Goal: Contribute content

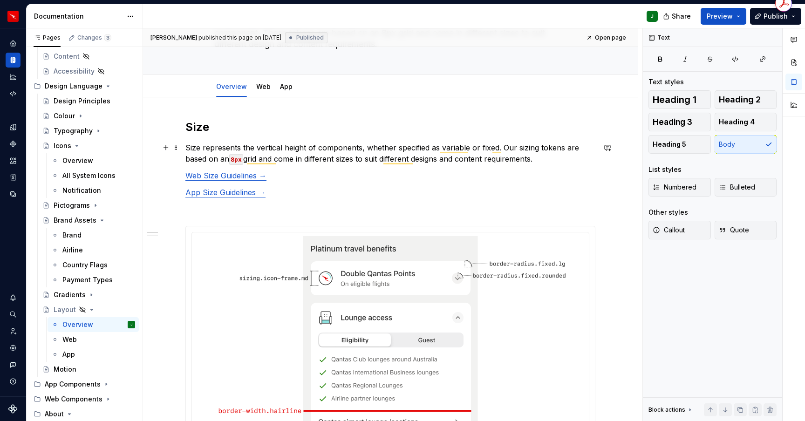
scroll to position [106, 0]
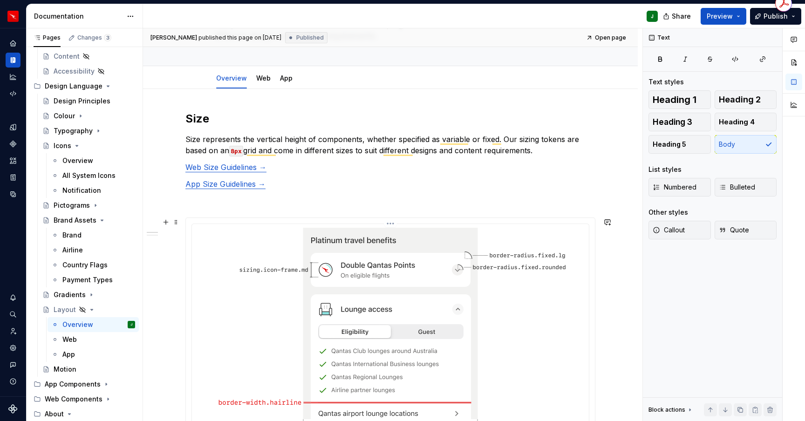
click at [235, 246] on img "To enrich screen reader interactions, please activate Accessibility in Grammarl…" at bounding box center [390, 331] width 380 height 206
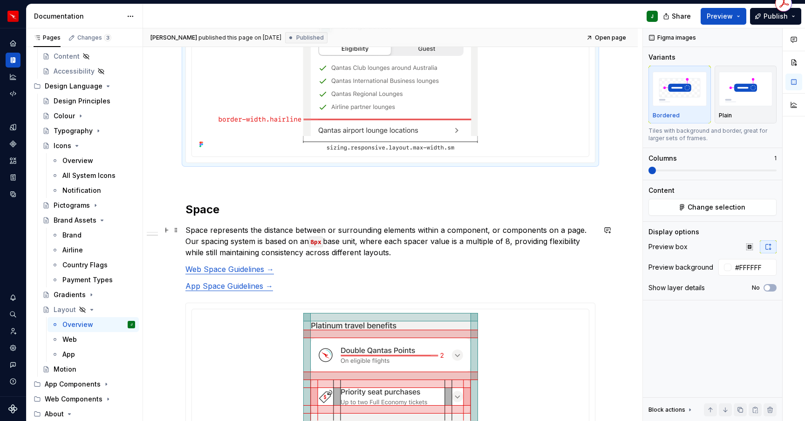
scroll to position [464, 0]
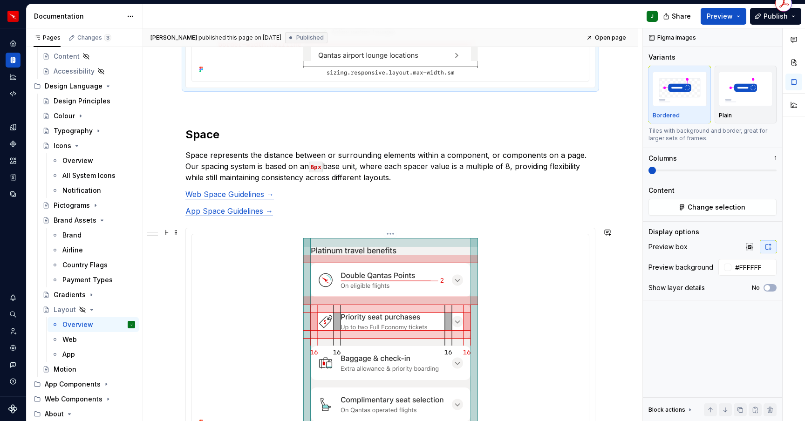
click at [236, 255] on div "To enrich screen reader interactions, please activate Accessibility in Grammarl…" at bounding box center [390, 333] width 389 height 191
type input "#FFFFFFFF"
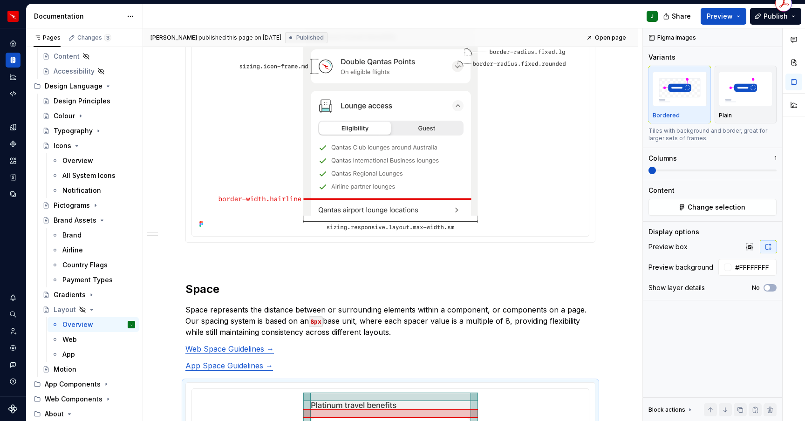
scroll to position [0, 0]
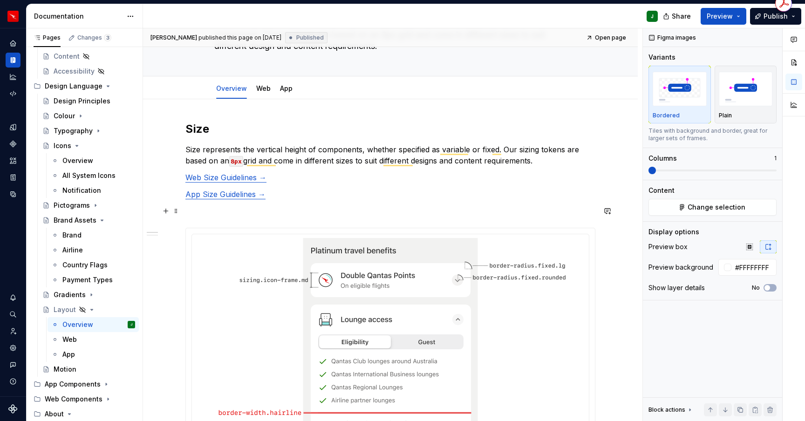
click at [242, 213] on p "To enrich screen reader interactions, please activate Accessibility in Grammarl…" at bounding box center [390, 210] width 410 height 11
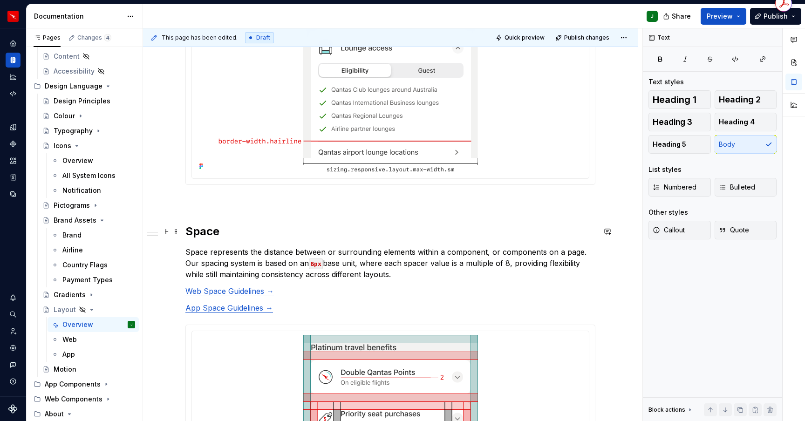
click at [207, 231] on h2 "Space" at bounding box center [390, 231] width 410 height 15
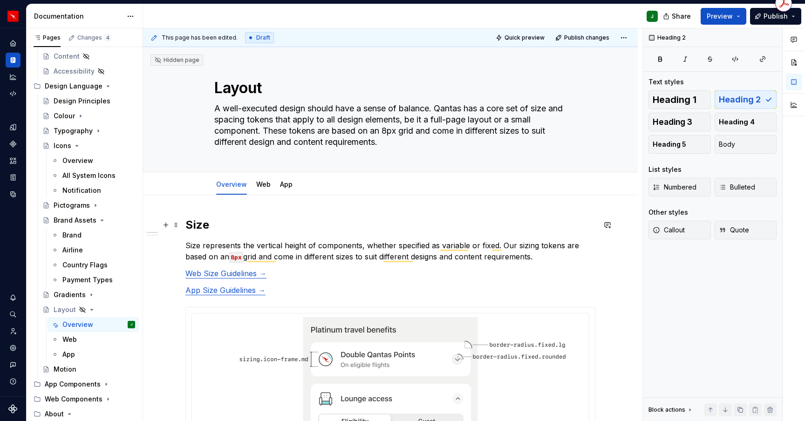
click at [198, 224] on h2 "Size" at bounding box center [390, 224] width 410 height 15
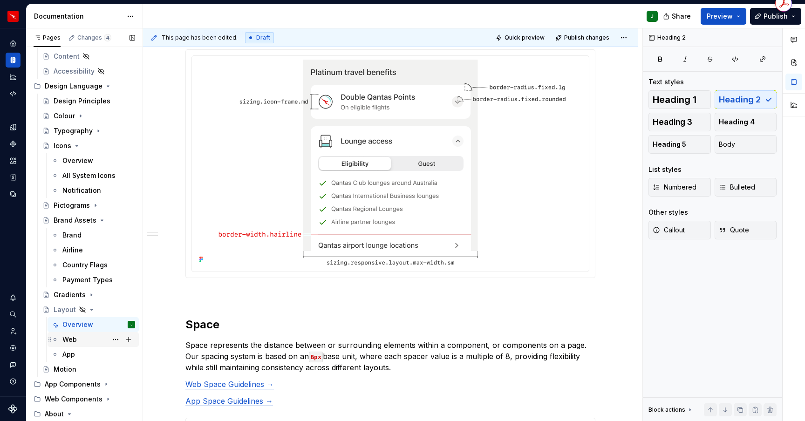
click at [78, 340] on div "Web" at bounding box center [98, 339] width 73 height 13
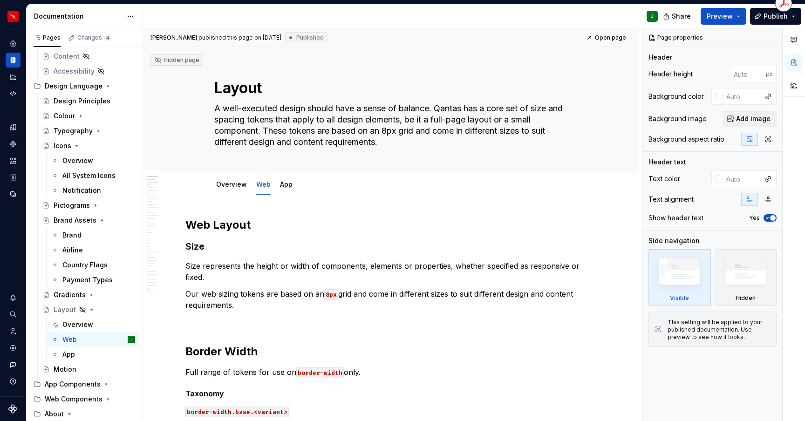
click at [230, 224] on h2 "Web Layout" at bounding box center [390, 224] width 410 height 15
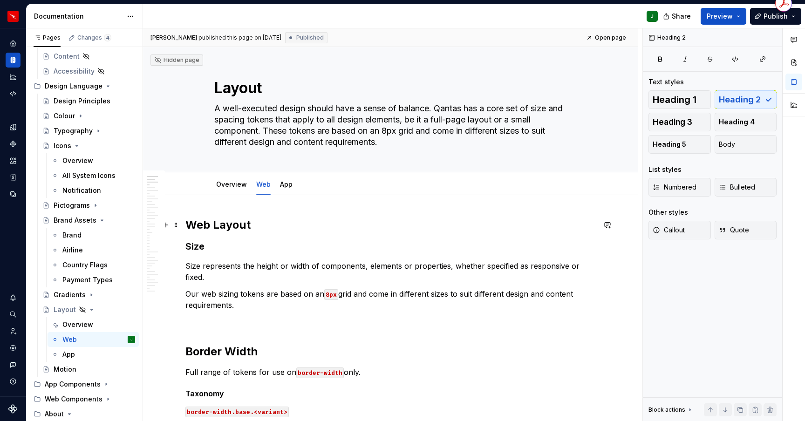
click at [196, 247] on h3 "Size" at bounding box center [390, 246] width 410 height 13
click at [202, 247] on h3 "Size" at bounding box center [390, 246] width 410 height 13
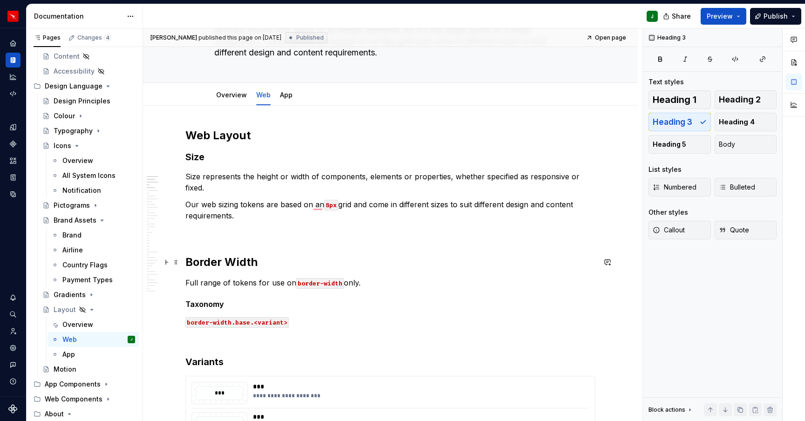
click at [207, 261] on h2 "Border Width" at bounding box center [390, 262] width 410 height 15
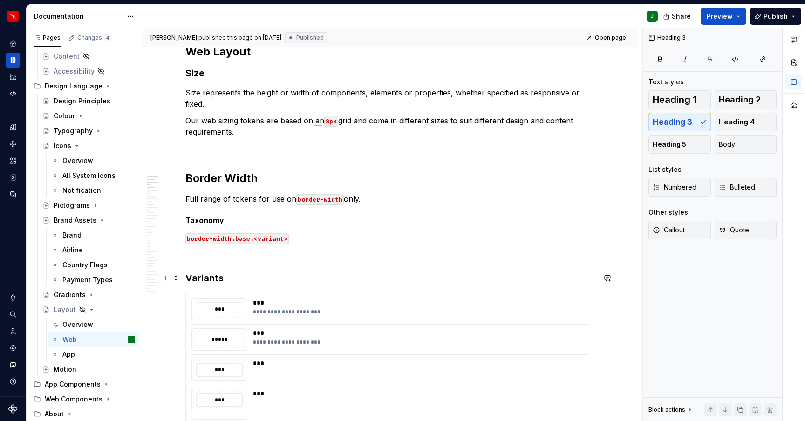
click at [202, 280] on h3 "Variants" at bounding box center [390, 277] width 410 height 13
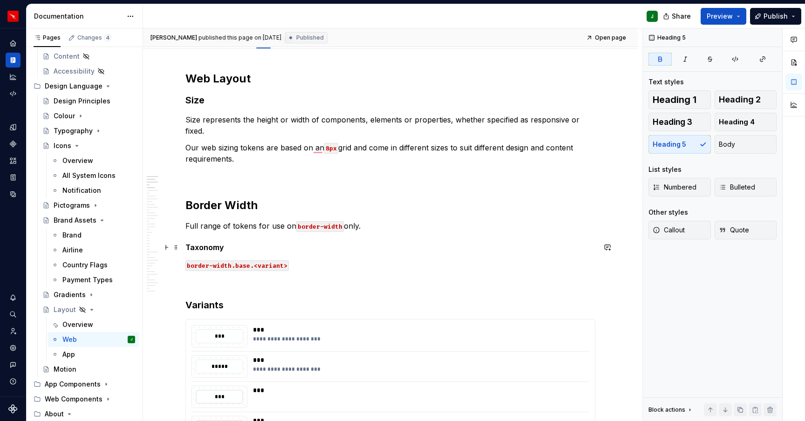
click at [204, 247] on strong "Taxonomy" at bounding box center [204, 247] width 39 height 9
click at [725, 145] on span "Body" at bounding box center [726, 144] width 16 height 9
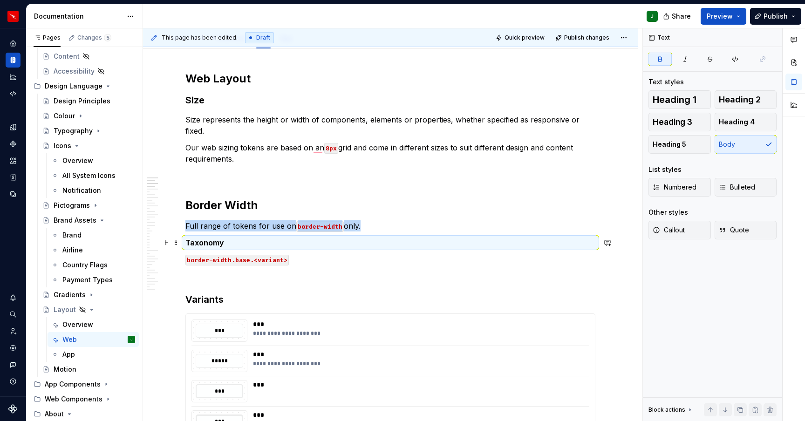
drag, startPoint x: 202, startPoint y: 245, endPoint x: 197, endPoint y: 286, distance: 41.2
click at [202, 245] on strong "Taxonomy" at bounding box center [204, 242] width 39 height 9
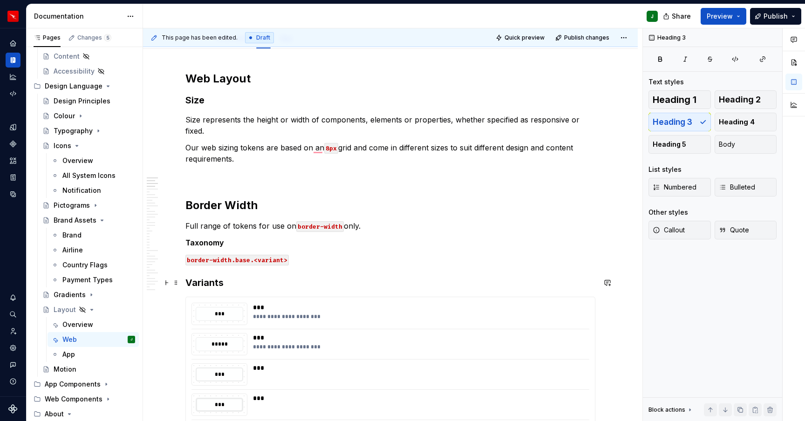
type textarea "*"
click at [742, 123] on span "Heading 4" at bounding box center [736, 121] width 36 height 9
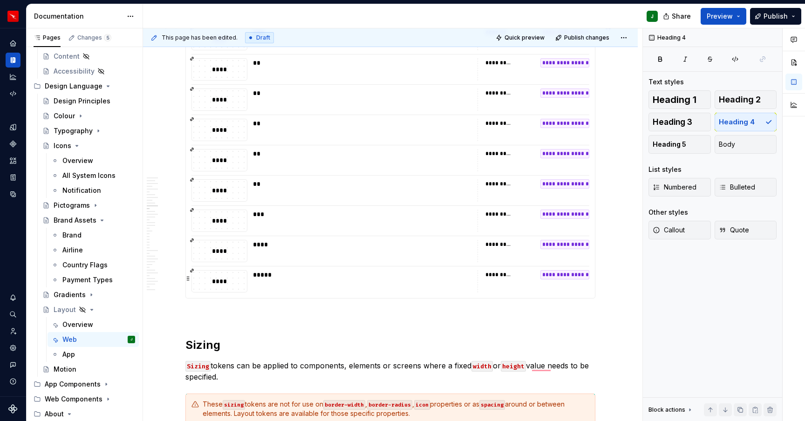
scroll to position [1208, 0]
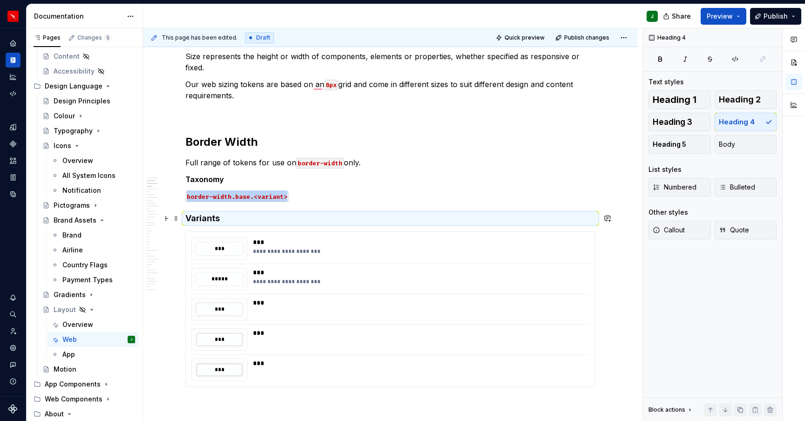
click at [231, 218] on h4 "Variants" at bounding box center [390, 218] width 410 height 11
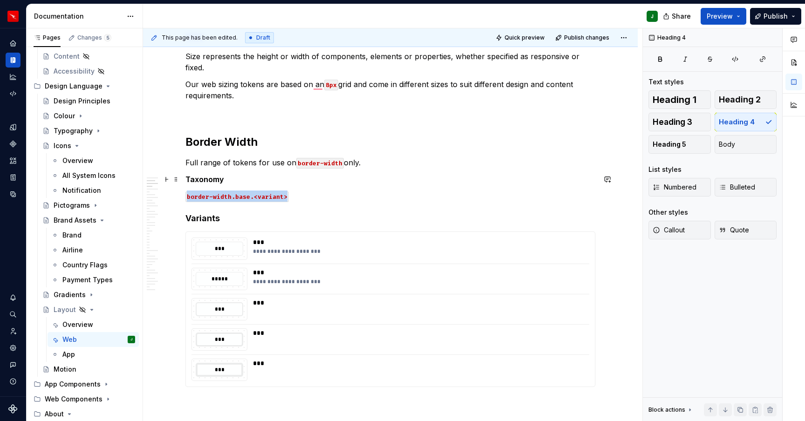
click at [216, 178] on strong "Taxonomy" at bounding box center [204, 179] width 39 height 9
click at [235, 180] on p "Taxonomy" at bounding box center [390, 179] width 410 height 11
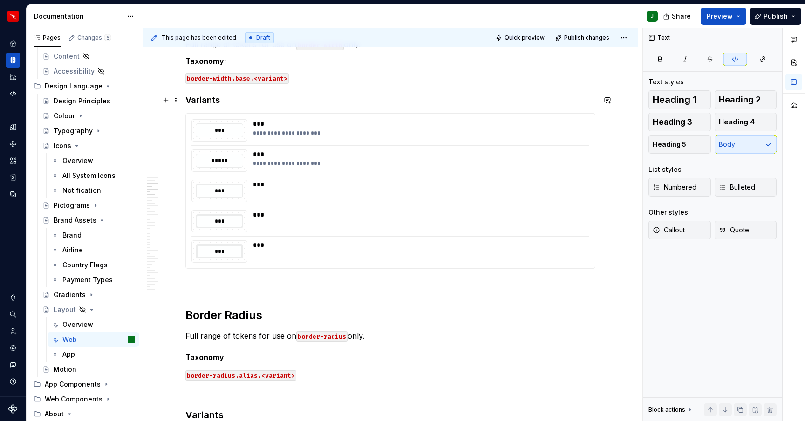
click at [201, 101] on h4 "Variants" at bounding box center [390, 100] width 410 height 11
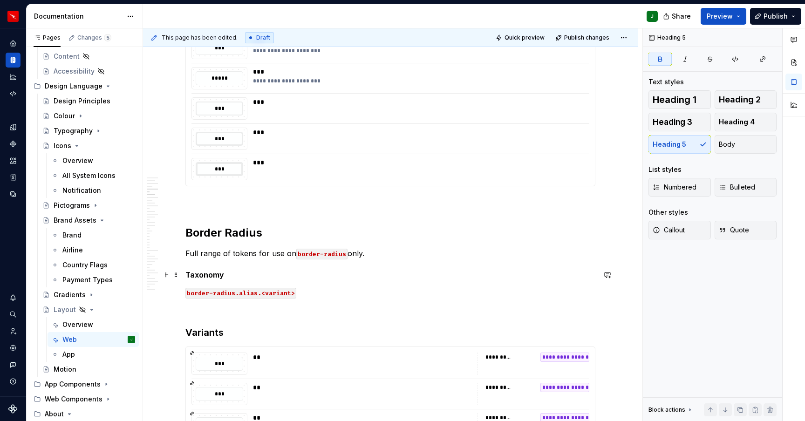
click at [204, 272] on strong "Taxonomy" at bounding box center [204, 274] width 39 height 9
drag, startPoint x: 743, startPoint y: 122, endPoint x: 726, endPoint y: 146, distance: 28.4
click at [743, 122] on span "Heading 4" at bounding box center [736, 121] width 36 height 9
click at [725, 147] on span "Body" at bounding box center [726, 144] width 16 height 9
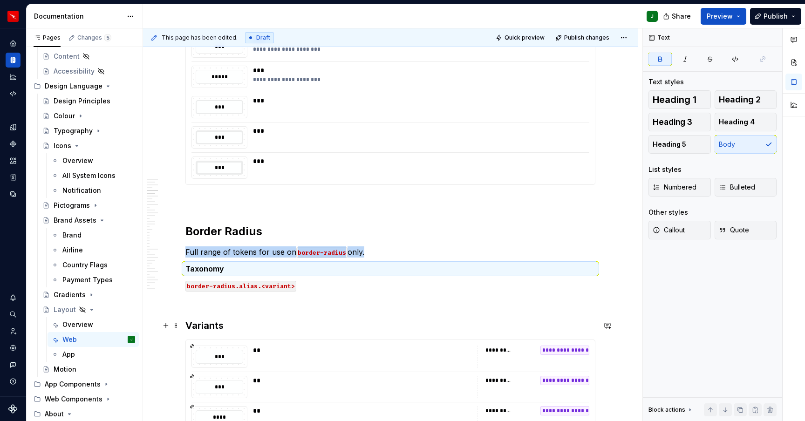
click at [188, 324] on h3 "Variants" at bounding box center [390, 325] width 410 height 13
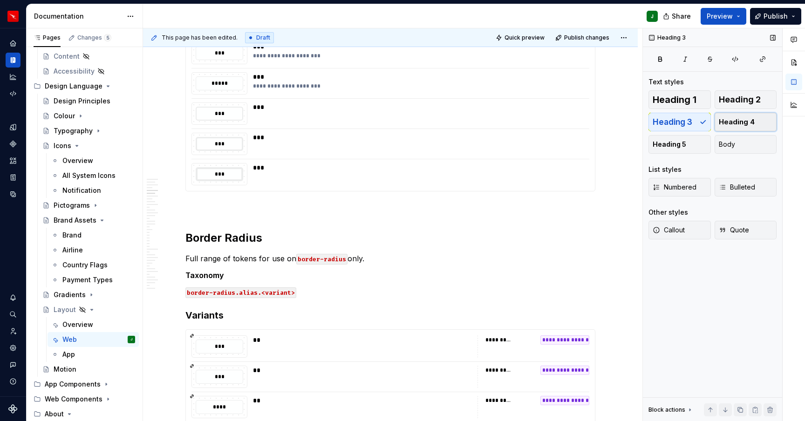
click at [747, 124] on span "Heading 4" at bounding box center [736, 121] width 36 height 9
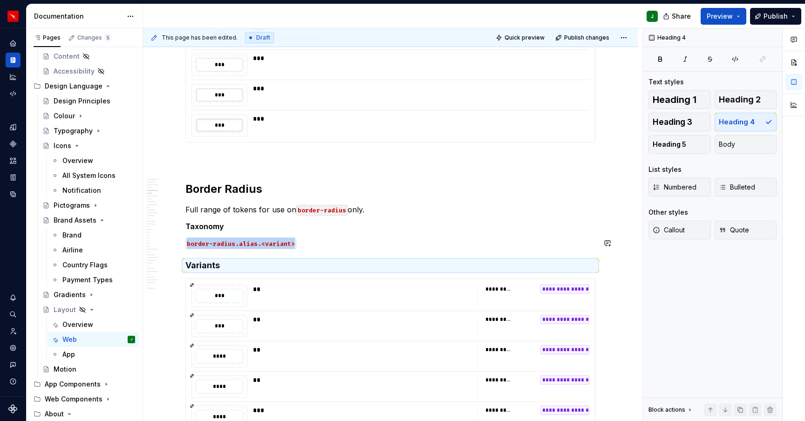
scroll to position [455, 0]
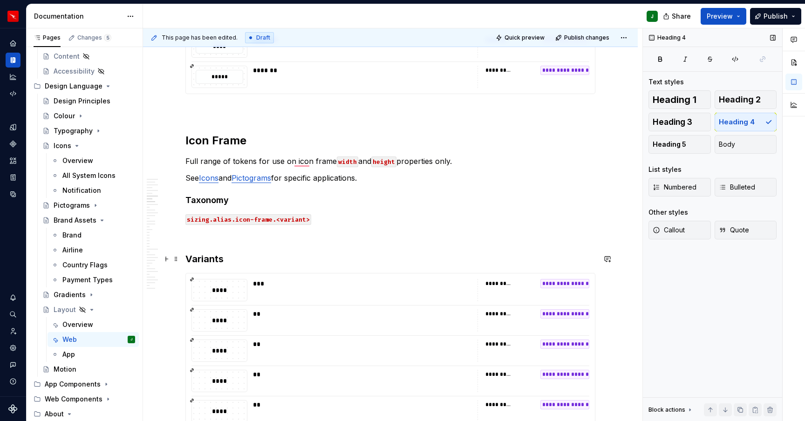
click at [188, 258] on h3 "Variants" at bounding box center [390, 258] width 410 height 13
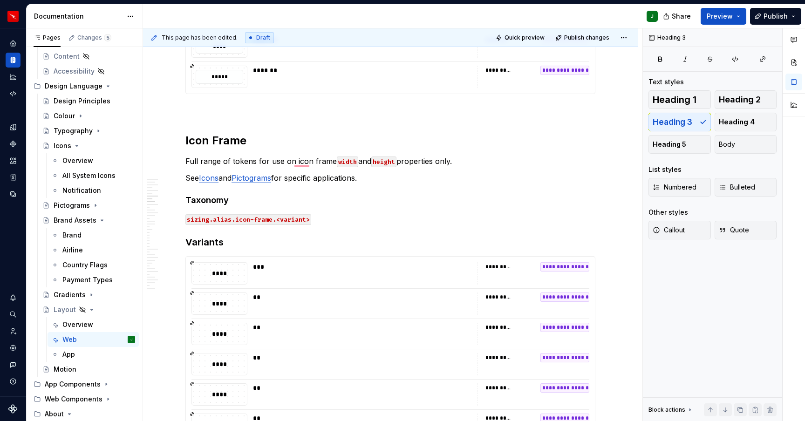
click at [209, 200] on strong "Taxonomy" at bounding box center [206, 200] width 43 height 10
click at [730, 142] on span "Body" at bounding box center [726, 144] width 16 height 9
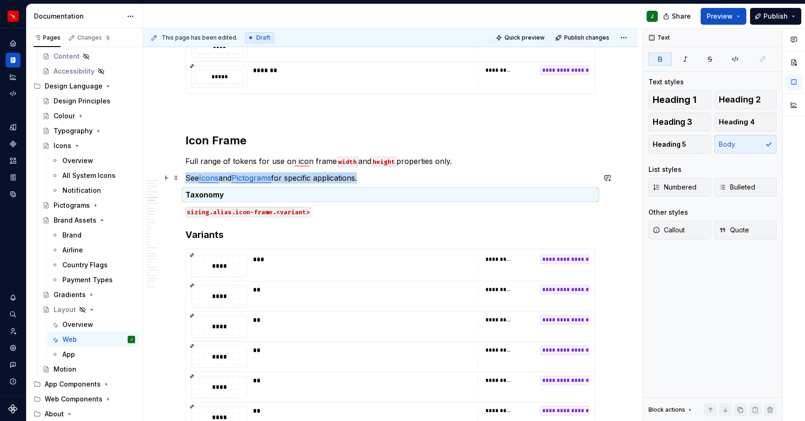
click at [371, 178] on p "See Icons and Pictograms for specific applications." at bounding box center [390, 177] width 410 height 11
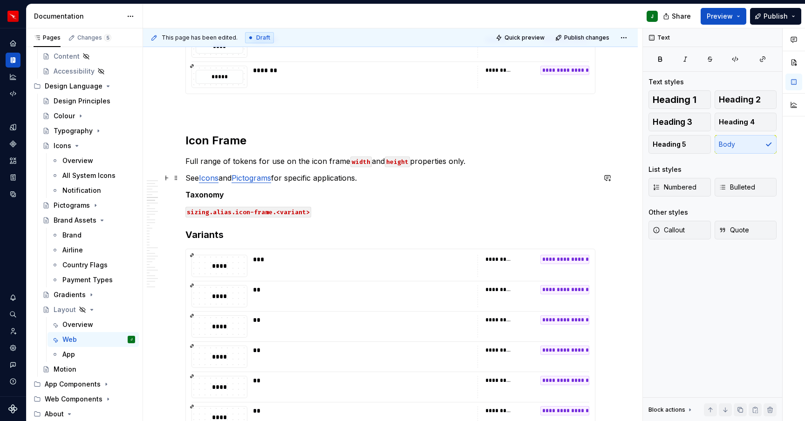
click at [378, 179] on p "See Icons and Pictograms for specific applications." at bounding box center [390, 177] width 410 height 11
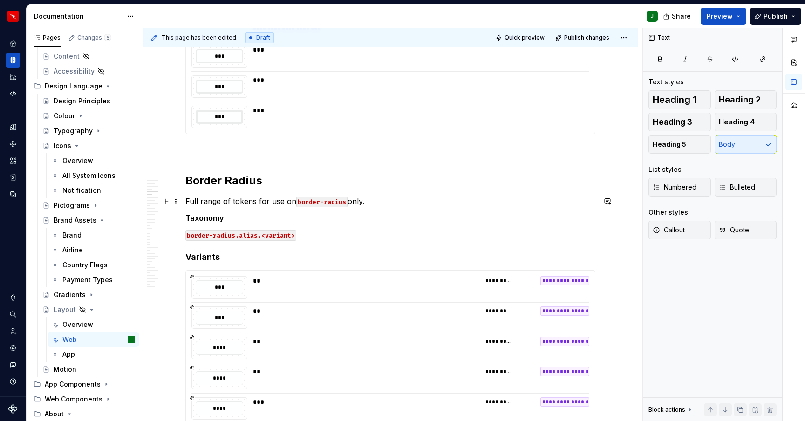
click at [369, 202] on p "Full range of tokens for use on border-radius only." at bounding box center [390, 201] width 410 height 11
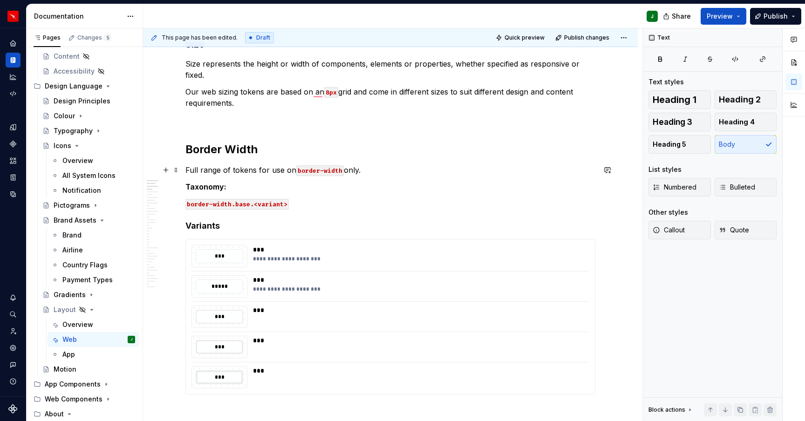
click at [366, 171] on p "Full range of tokens for use on border-width only." at bounding box center [390, 169] width 410 height 11
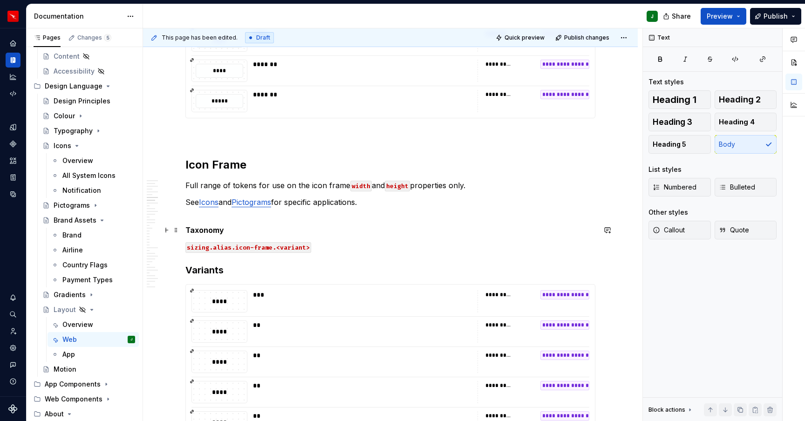
click at [204, 230] on strong "Taxonomy" at bounding box center [204, 229] width 39 height 9
click at [204, 268] on h3 "Variants" at bounding box center [390, 270] width 410 height 13
click at [745, 119] on span "Heading 4" at bounding box center [736, 121] width 36 height 9
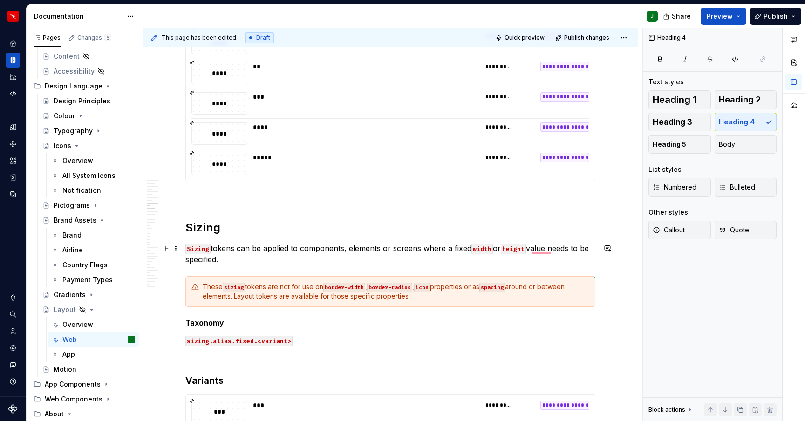
click at [386, 257] on p "Sizing tokens can be applied to components, elements or screens where a fixed w…" at bounding box center [390, 254] width 410 height 22
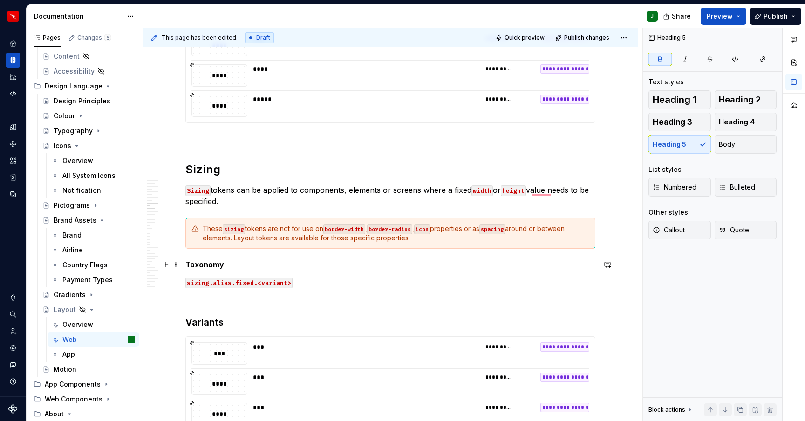
click at [217, 264] on strong "Taxonomy" at bounding box center [204, 264] width 39 height 9
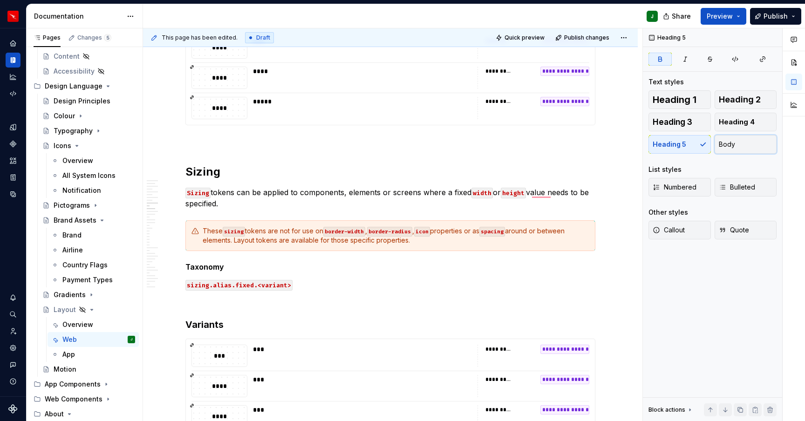
drag, startPoint x: 756, startPoint y: 142, endPoint x: 189, endPoint y: 324, distance: 595.9
click at [756, 142] on button "Body" at bounding box center [745, 144] width 62 height 19
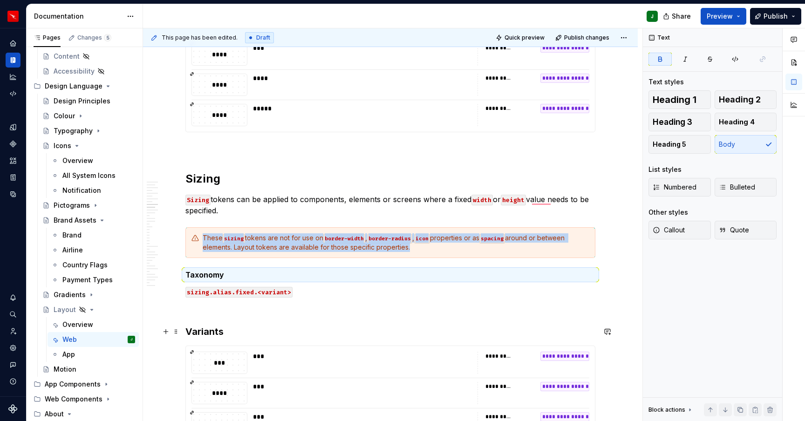
click at [189, 329] on h3 "Variants" at bounding box center [390, 331] width 410 height 13
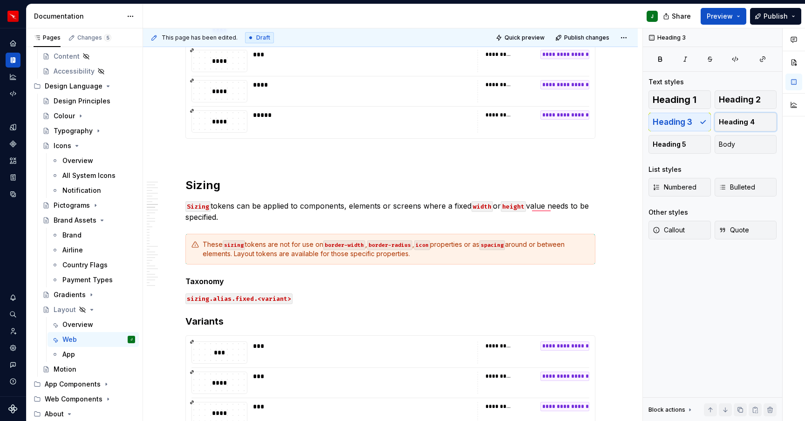
click at [727, 122] on span "Heading 4" at bounding box center [736, 121] width 36 height 9
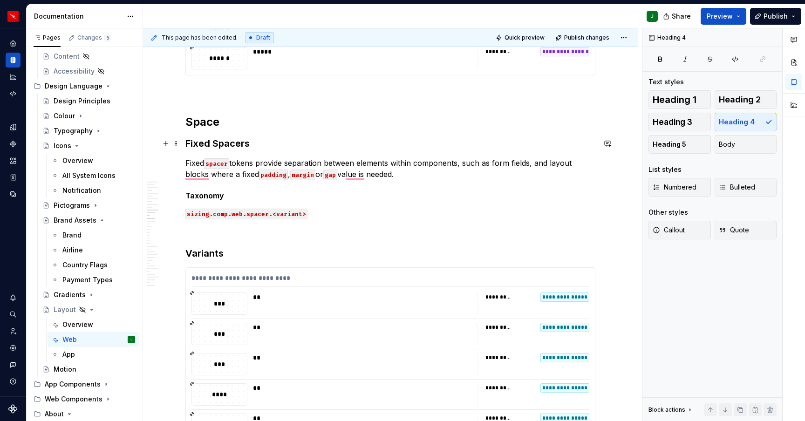
click at [204, 144] on h3 "Fixed Spacers" at bounding box center [390, 143] width 410 height 13
click at [206, 122] on h2 "Space" at bounding box center [390, 122] width 410 height 15
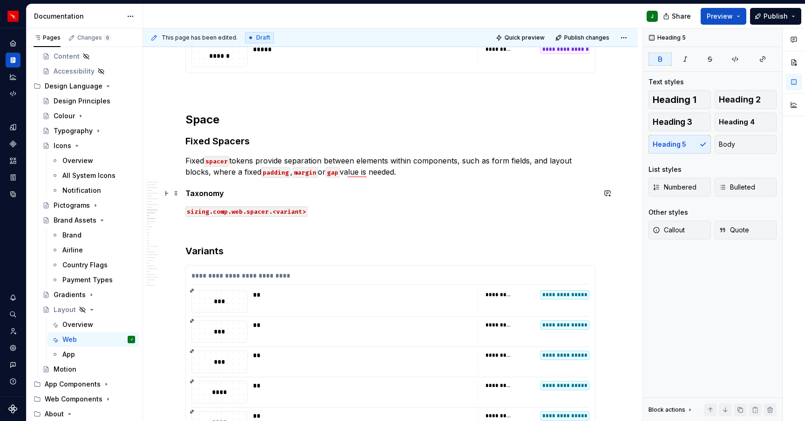
click at [205, 192] on strong "Taxonomy" at bounding box center [204, 193] width 39 height 9
drag, startPoint x: 739, startPoint y: 146, endPoint x: 428, endPoint y: 161, distance: 311.9
click at [739, 146] on button "Body" at bounding box center [745, 144] width 62 height 19
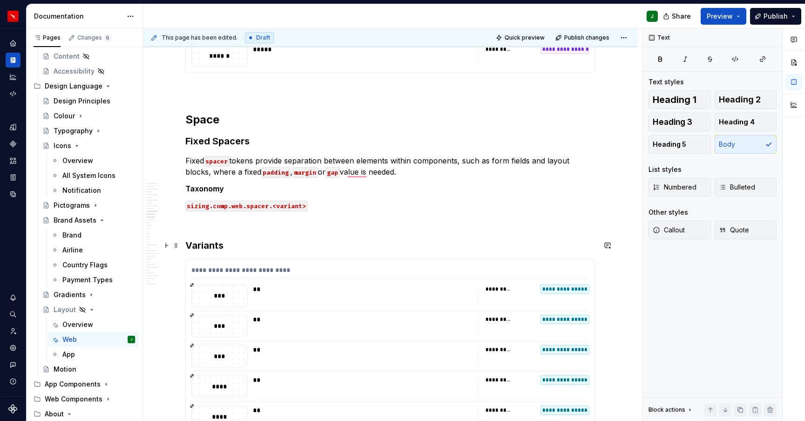
click at [200, 246] on h3 "Variants" at bounding box center [390, 245] width 410 height 13
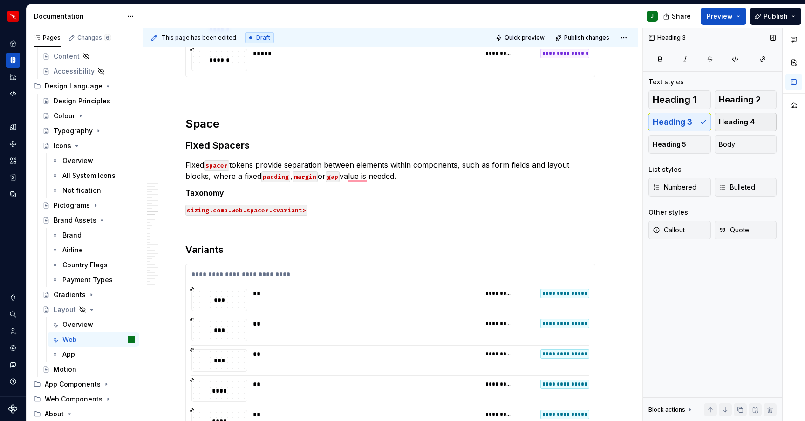
scroll to position [2652, 0]
drag, startPoint x: 731, startPoint y: 122, endPoint x: 187, endPoint y: 230, distance: 555.4
click at [731, 122] on span "Heading 4" at bounding box center [736, 121] width 36 height 9
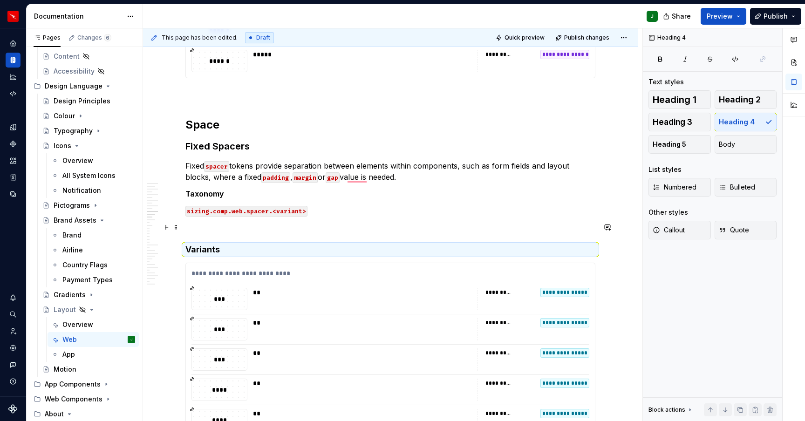
scroll to position [2653, 0]
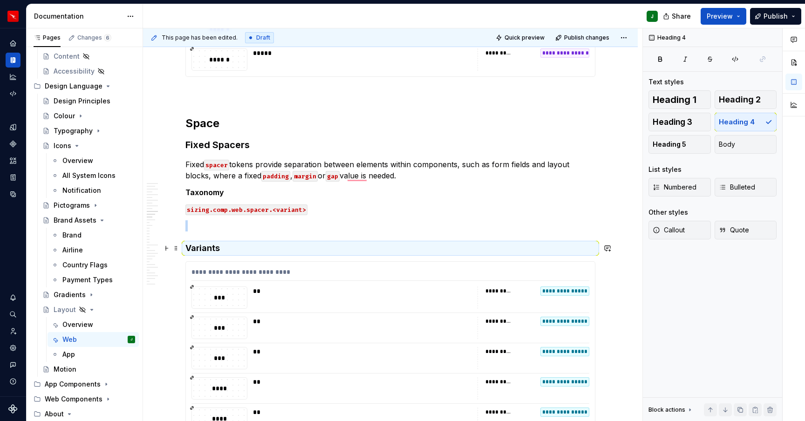
click at [189, 247] on h4 "Variants" at bounding box center [390, 248] width 410 height 11
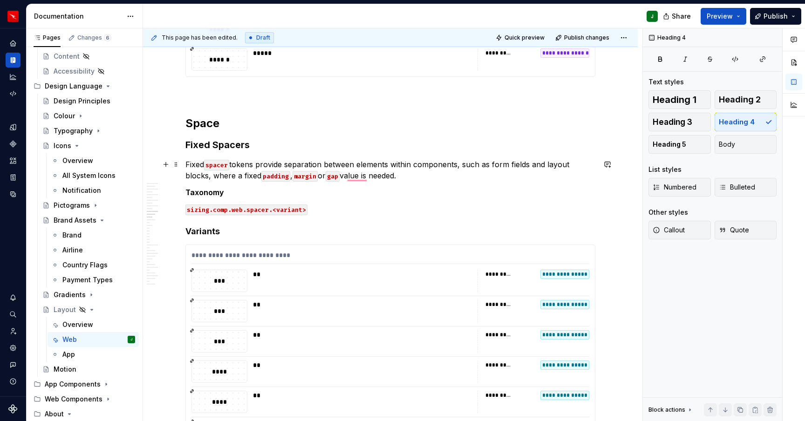
click at [408, 175] on p "Fixed spacer tokens provide separation between elements within components, such…" at bounding box center [390, 170] width 410 height 22
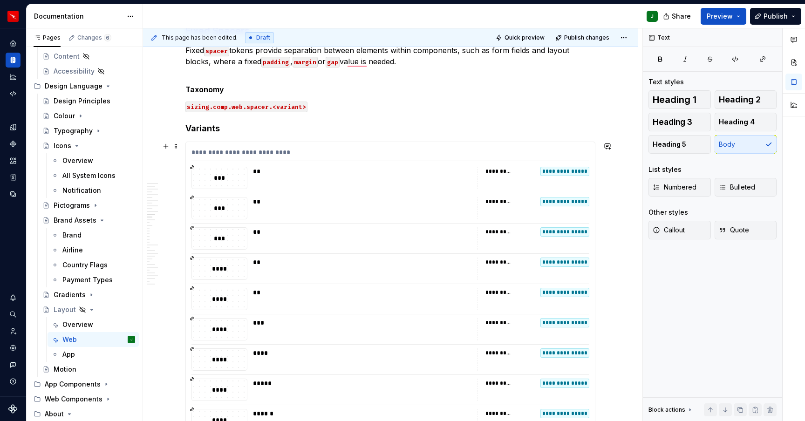
scroll to position [2817, 0]
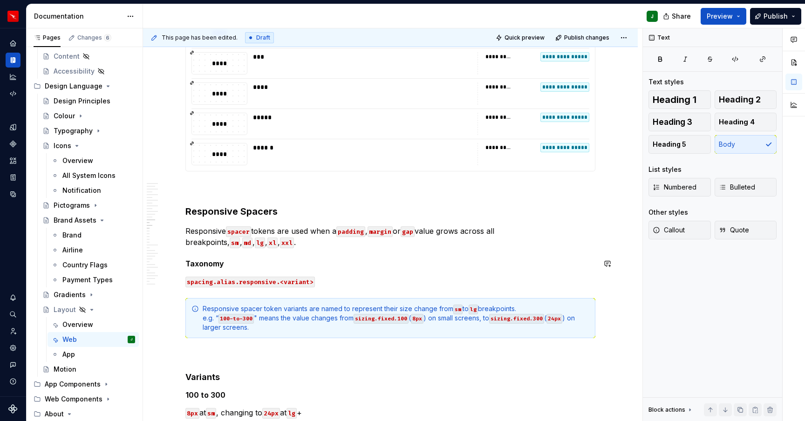
click at [230, 243] on p "Responsive spacer tokens are used when a padding , margin or gap value grows ac…" at bounding box center [390, 236] width 410 height 22
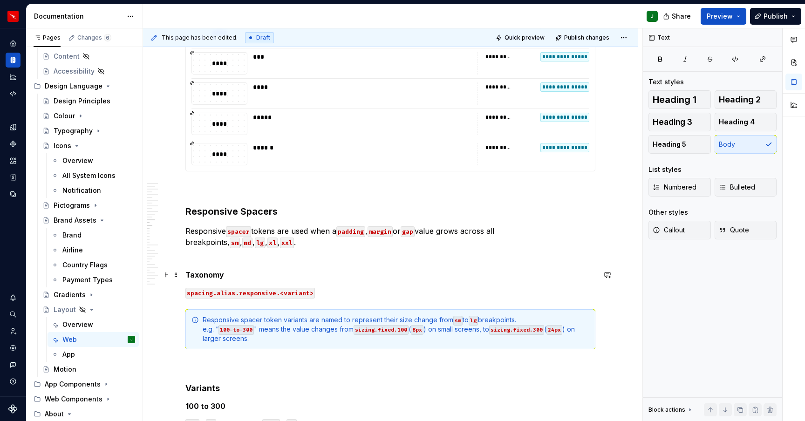
click at [202, 274] on strong "Taxonomy" at bounding box center [204, 274] width 39 height 9
drag, startPoint x: 733, startPoint y: 142, endPoint x: 195, endPoint y: 279, distance: 555.4
click at [733, 142] on span "Body" at bounding box center [726, 144] width 16 height 9
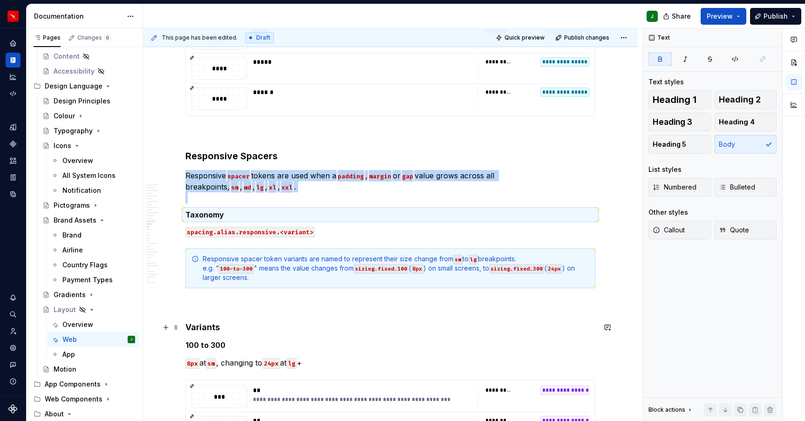
click at [199, 326] on h4 "Variants" at bounding box center [390, 327] width 410 height 11
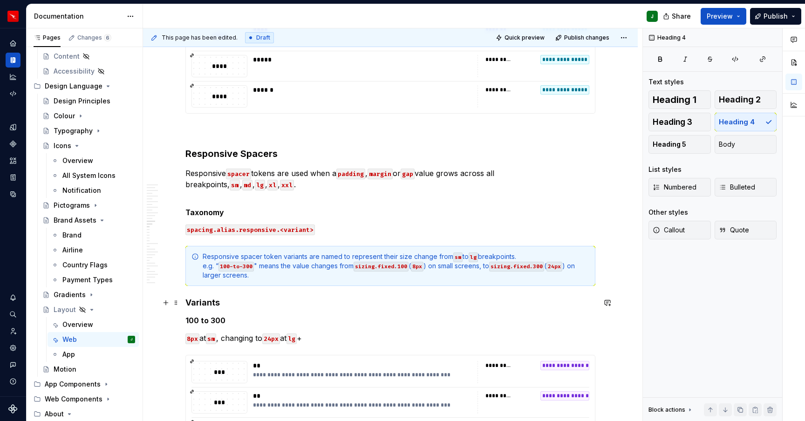
click at [198, 321] on h5 "100 to 300" at bounding box center [390, 320] width 410 height 9
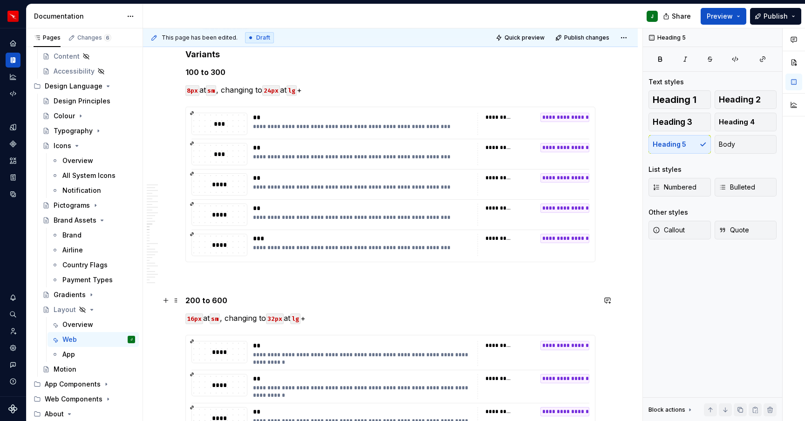
click at [199, 299] on h5 "200 to 600" at bounding box center [390, 300] width 410 height 9
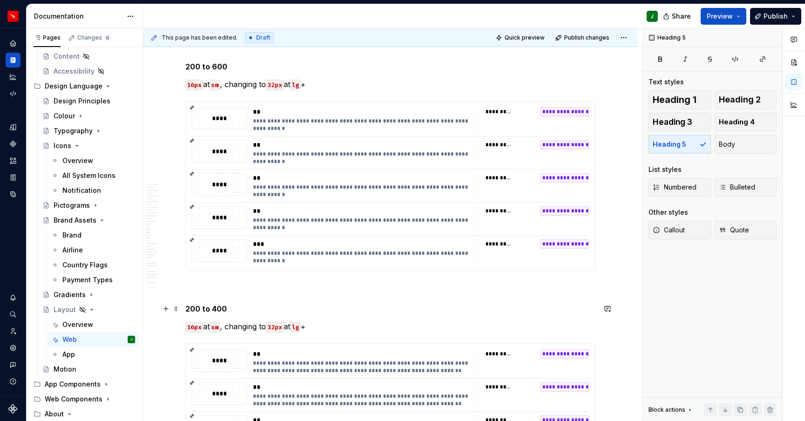
click at [196, 305] on h5 "200 to 400" at bounding box center [390, 308] width 410 height 9
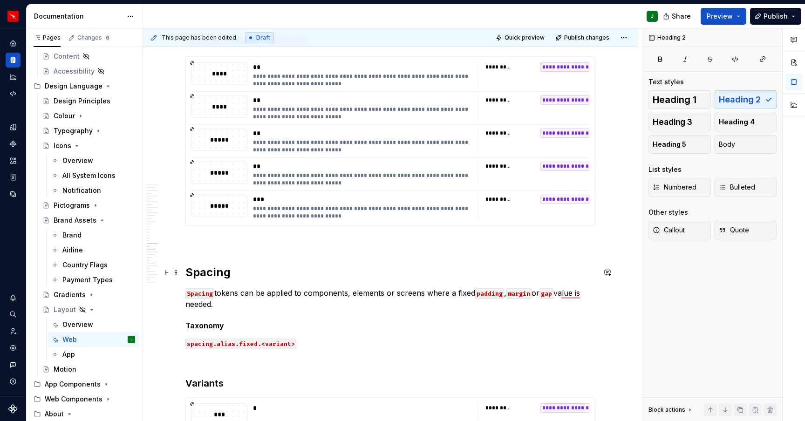
click at [204, 271] on h2 "Spacing" at bounding box center [390, 272] width 410 height 15
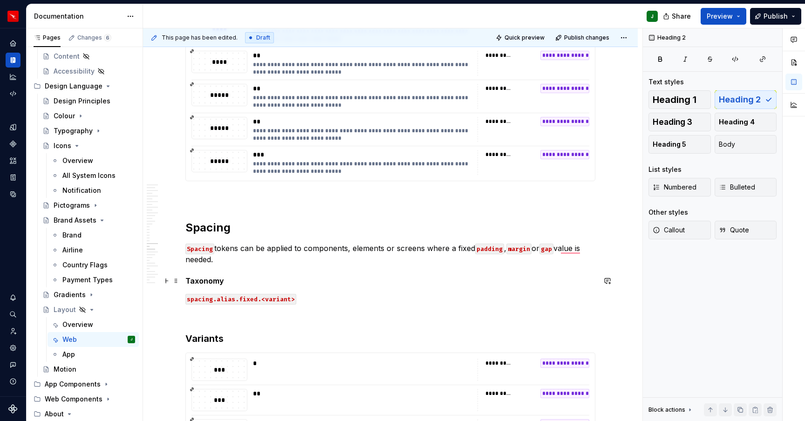
click at [195, 280] on strong "Taxonomy" at bounding box center [204, 280] width 39 height 9
click at [724, 143] on span "Body" at bounding box center [726, 144] width 16 height 9
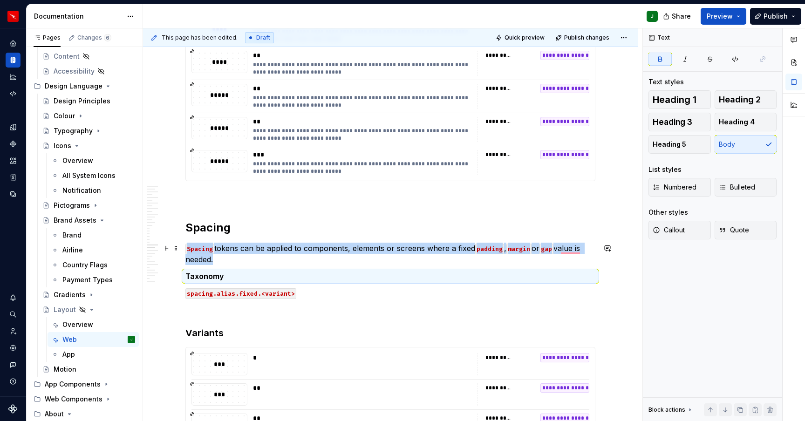
click at [224, 260] on p "Spacing tokens can be applied to components, elements or screens where a fixed …" at bounding box center [390, 254] width 410 height 22
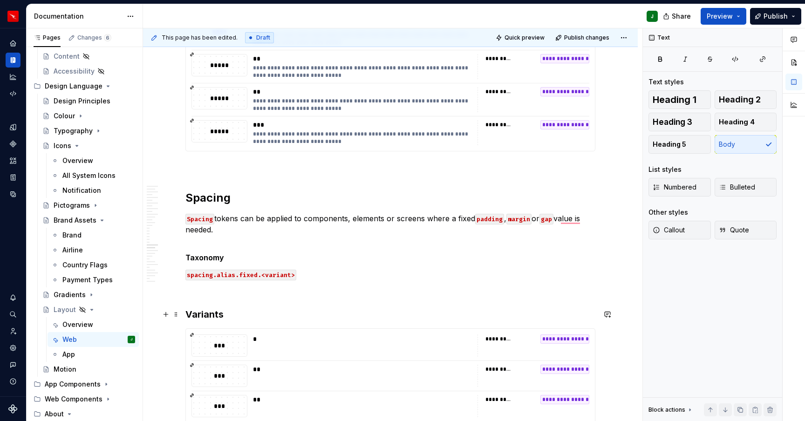
click at [186, 313] on div "**********" at bounding box center [390, 320] width 494 height 9515
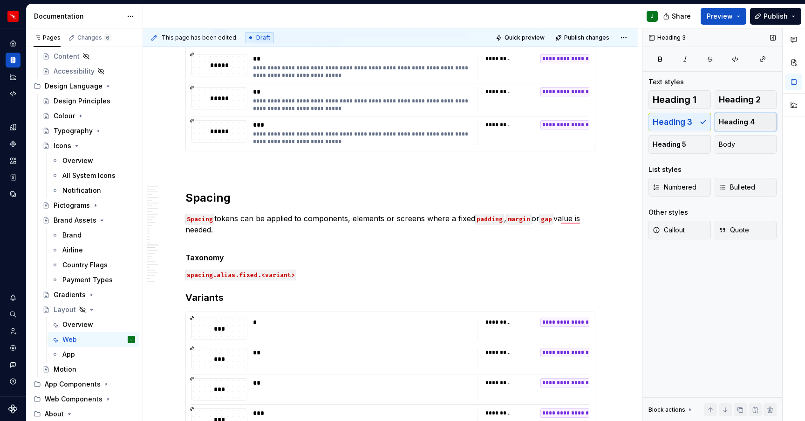
click at [732, 121] on span "Heading 4" at bounding box center [736, 121] width 36 height 9
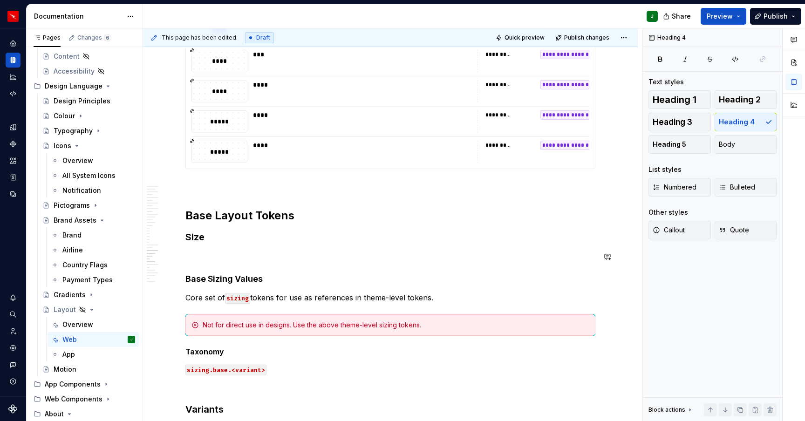
click at [197, 259] on p "To enrich screen reader interactions, please activate Accessibility in Grammarl…" at bounding box center [390, 256] width 410 height 11
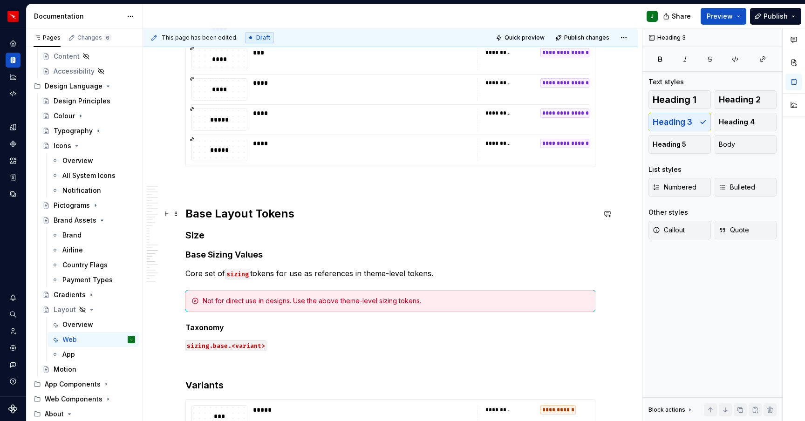
click at [233, 216] on h2 "Base Layout Tokens" at bounding box center [390, 213] width 410 height 15
click at [200, 236] on h3 "Size" at bounding box center [390, 235] width 410 height 13
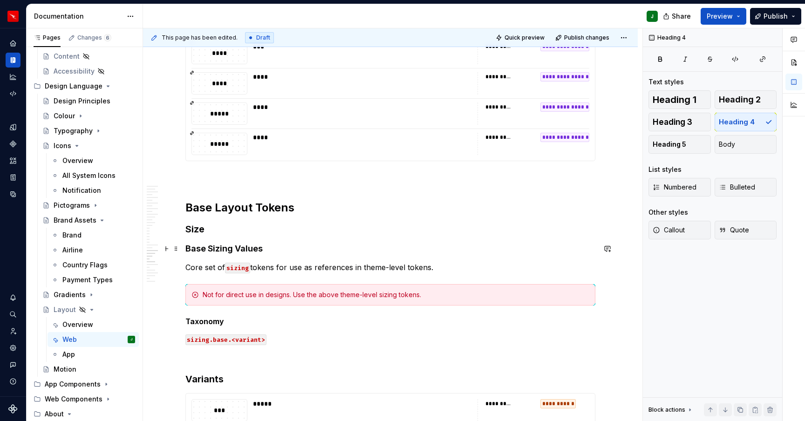
click at [199, 251] on h4 "Base Sizing Values" at bounding box center [390, 248] width 410 height 11
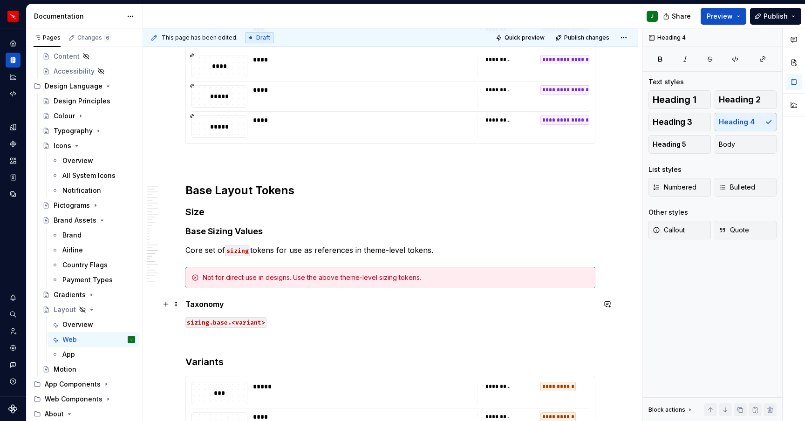
click at [202, 304] on strong "Taxonomy" at bounding box center [204, 303] width 39 height 9
drag, startPoint x: 729, startPoint y: 145, endPoint x: 207, endPoint y: 351, distance: 561.1
click at [729, 145] on span "Body" at bounding box center [726, 144] width 16 height 9
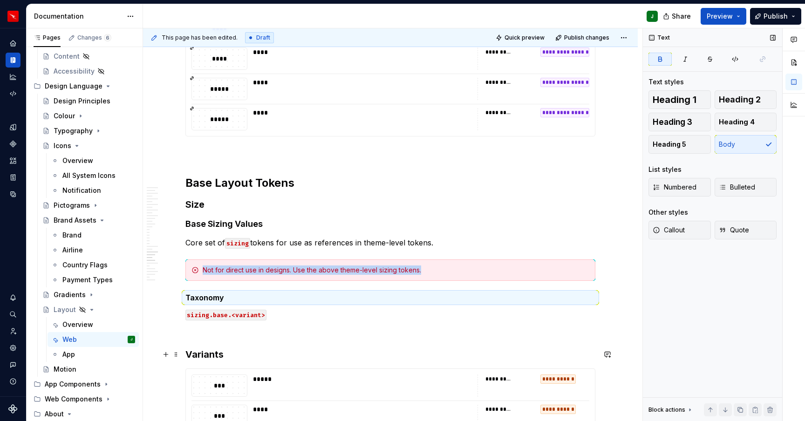
click at [189, 354] on h3 "Variants" at bounding box center [390, 354] width 410 height 13
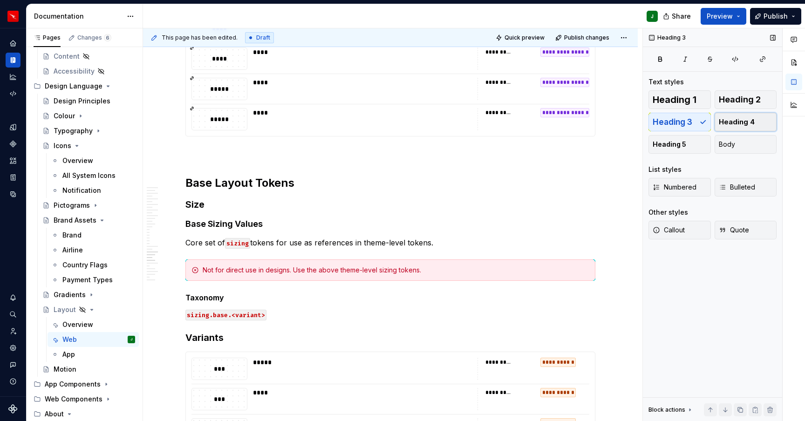
click at [744, 123] on span "Heading 4" at bounding box center [736, 121] width 36 height 9
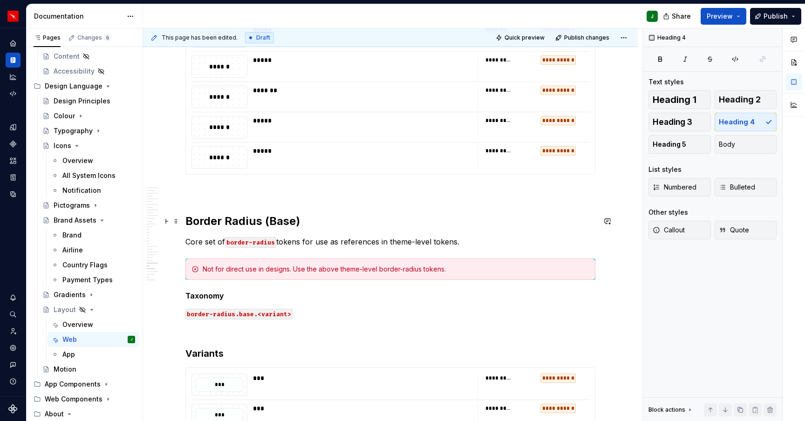
click at [222, 221] on h2 "Border Radius (Base)" at bounding box center [390, 221] width 410 height 15
click at [203, 299] on h5 "Taxonomy" at bounding box center [390, 295] width 410 height 9
click at [738, 145] on button "Body" at bounding box center [745, 144] width 62 height 19
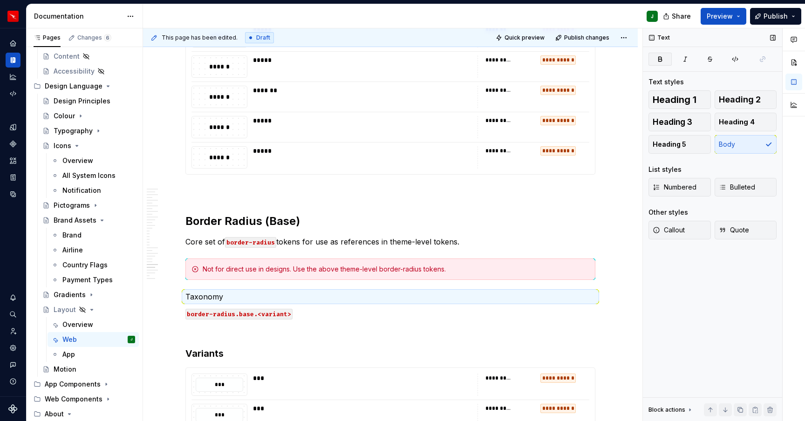
click at [659, 60] on icon "button" at bounding box center [659, 58] width 7 height 7
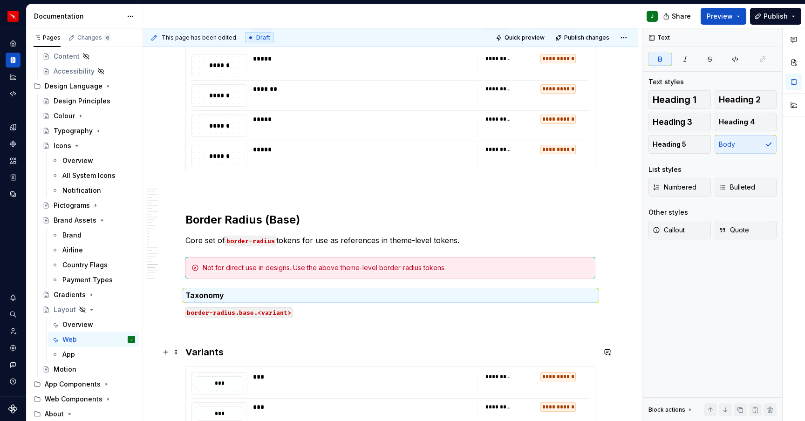
click at [190, 351] on h3 "Variants" at bounding box center [390, 351] width 410 height 13
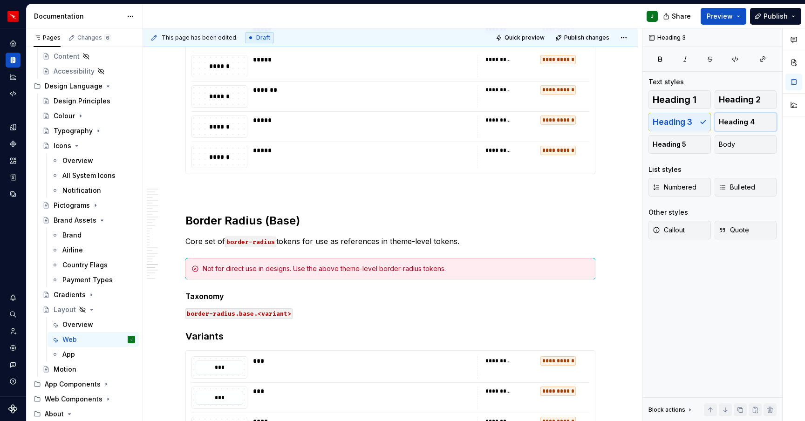
drag, startPoint x: 737, startPoint y: 122, endPoint x: 214, endPoint y: 236, distance: 534.8
click at [737, 122] on span "Heading 4" at bounding box center [736, 121] width 36 height 9
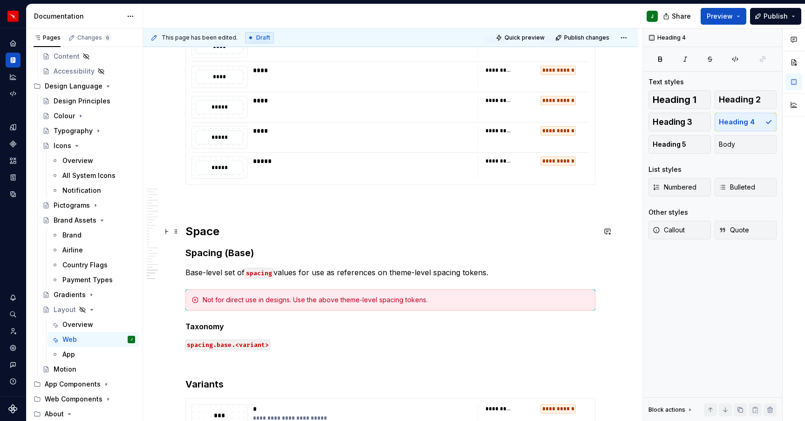
click at [205, 232] on h2 "Space" at bounding box center [390, 231] width 410 height 15
click at [211, 253] on h3 "Spacing (Base)" at bounding box center [390, 251] width 410 height 13
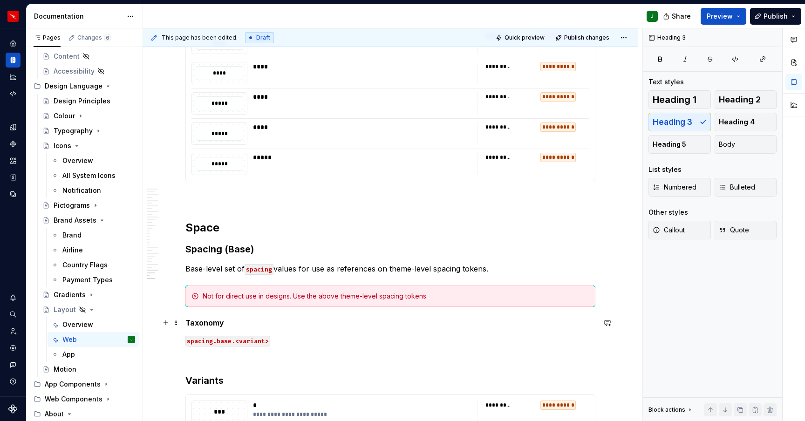
click at [198, 324] on strong "Taxonomy" at bounding box center [204, 322] width 39 height 9
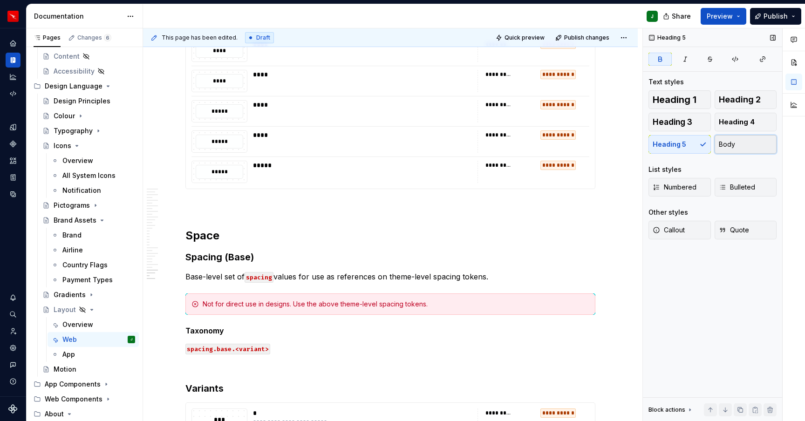
click at [729, 145] on span "Body" at bounding box center [726, 144] width 16 height 9
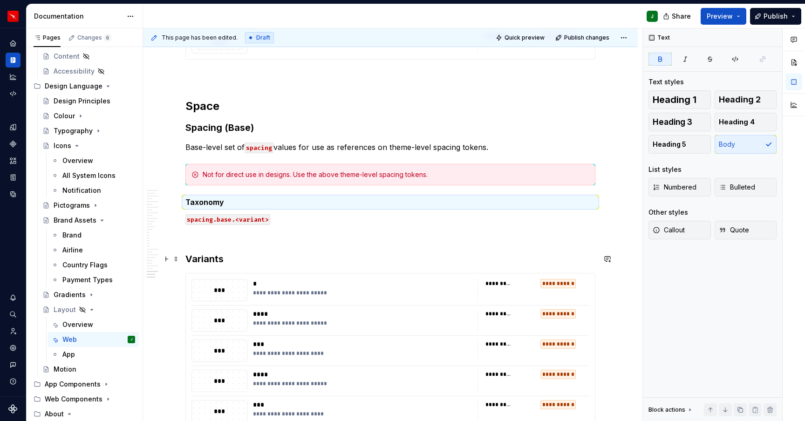
click at [189, 259] on h3 "Variants" at bounding box center [390, 258] width 410 height 13
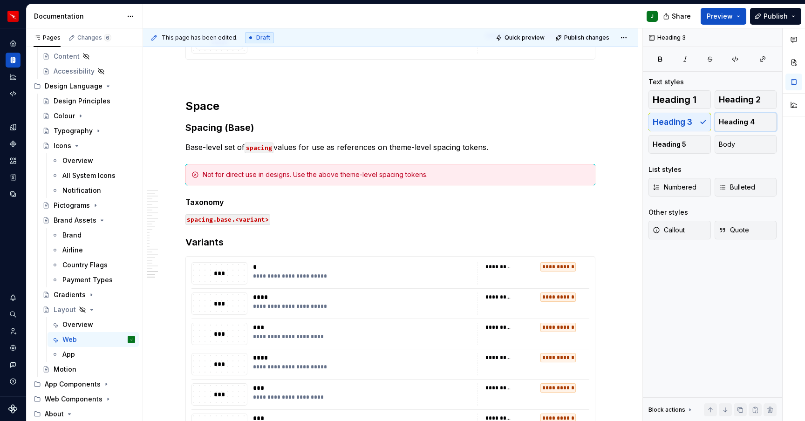
drag, startPoint x: 721, startPoint y: 118, endPoint x: 280, endPoint y: 227, distance: 454.8
click at [721, 118] on span "Heading 4" at bounding box center [736, 121] width 36 height 9
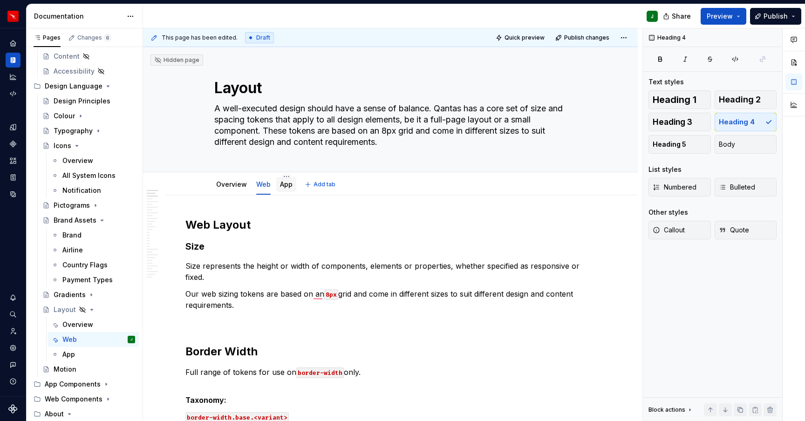
click at [286, 184] on link "App" at bounding box center [286, 184] width 13 height 8
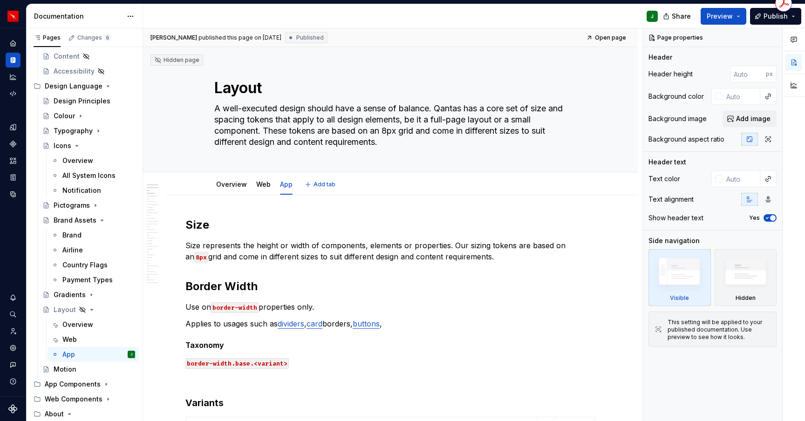
type textarea "*"
click at [195, 227] on h2 "Size" at bounding box center [390, 224] width 410 height 15
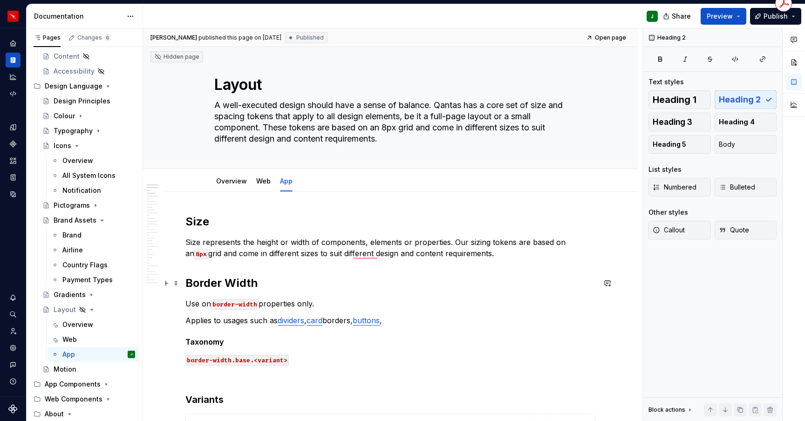
click at [205, 283] on h2 "Border Width" at bounding box center [390, 283] width 410 height 15
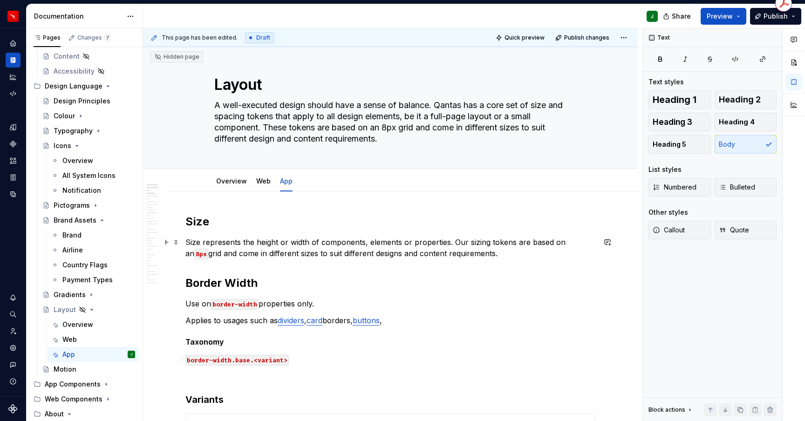
click at [488, 254] on p "Size represents the height or width of components, elements or properties. Our …" at bounding box center [390, 248] width 410 height 22
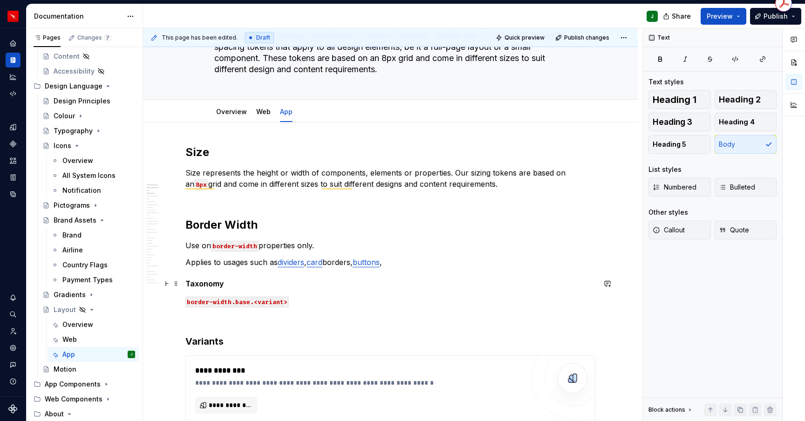
click at [205, 279] on strong "Taxonomy" at bounding box center [204, 283] width 39 height 9
click at [738, 143] on button "Body" at bounding box center [745, 144] width 62 height 19
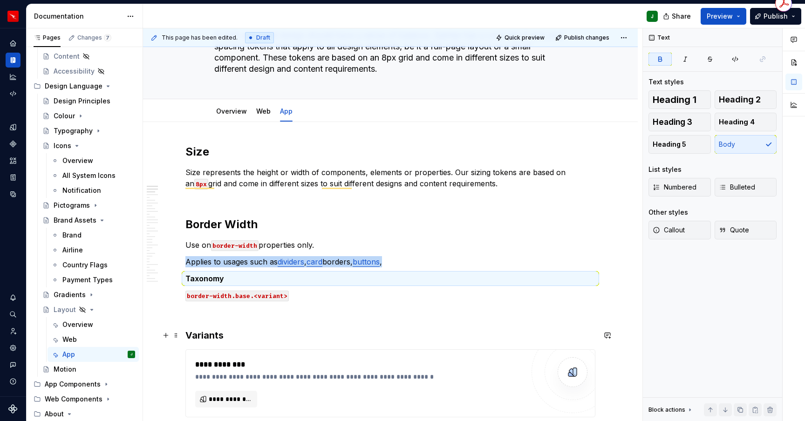
click at [189, 335] on h3 "Variants" at bounding box center [390, 335] width 410 height 13
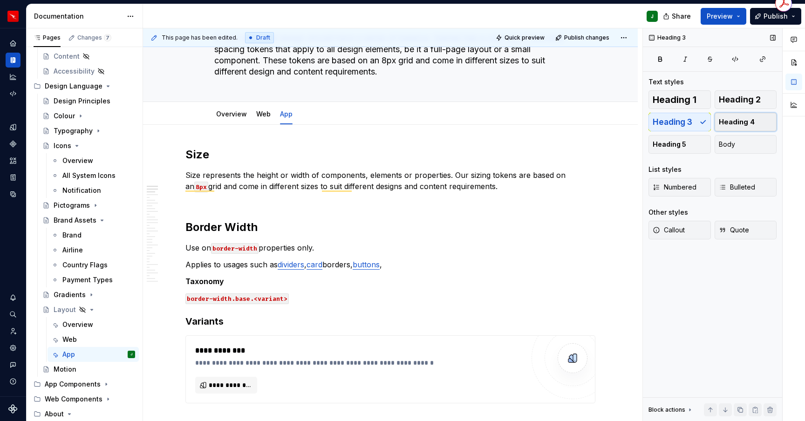
click at [745, 122] on span "Heading 4" at bounding box center [736, 121] width 36 height 9
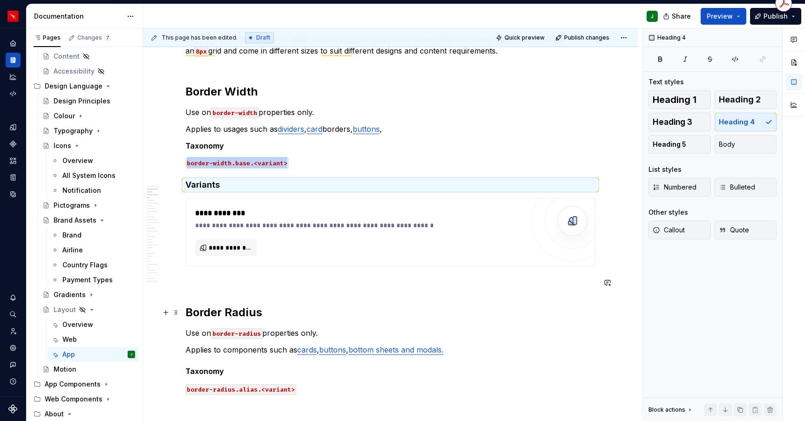
scroll to position [211, 0]
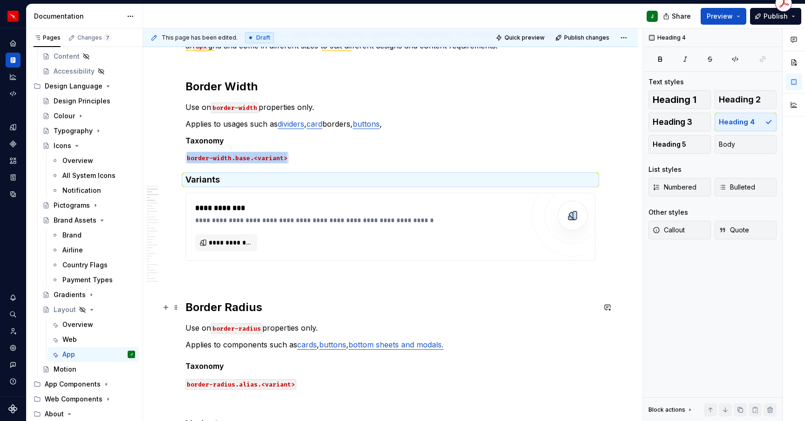
click at [206, 308] on h2 "Border Radius" at bounding box center [390, 307] width 410 height 15
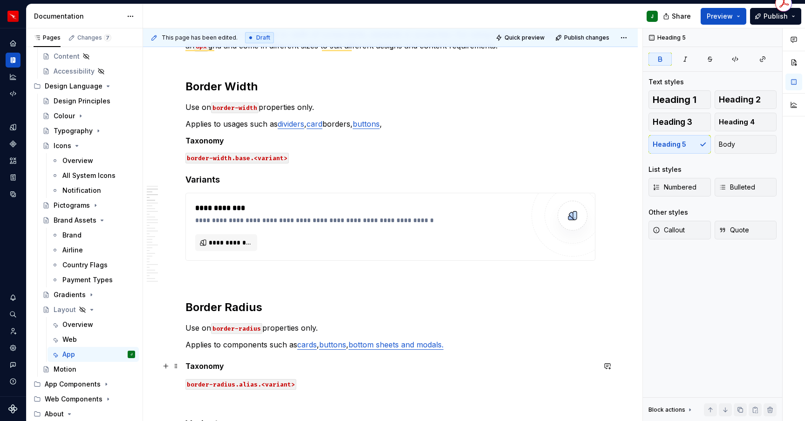
click at [202, 366] on strong "Taxonomy" at bounding box center [204, 365] width 39 height 9
click at [724, 146] on span "Body" at bounding box center [726, 144] width 16 height 9
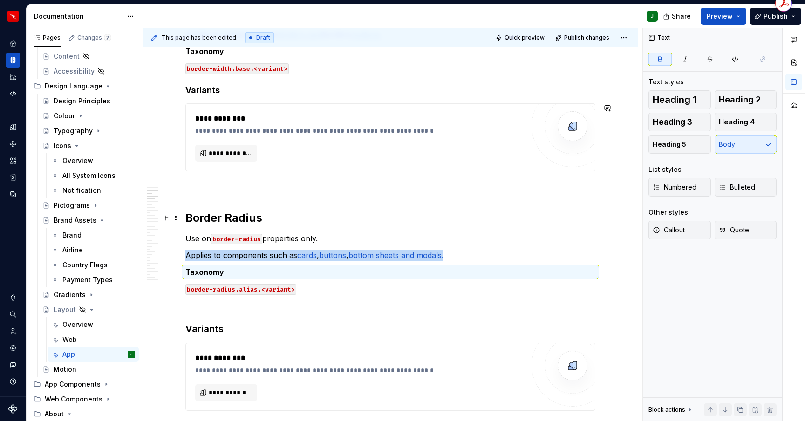
scroll to position [300, 0]
click at [189, 328] on h3 "Variants" at bounding box center [390, 328] width 410 height 13
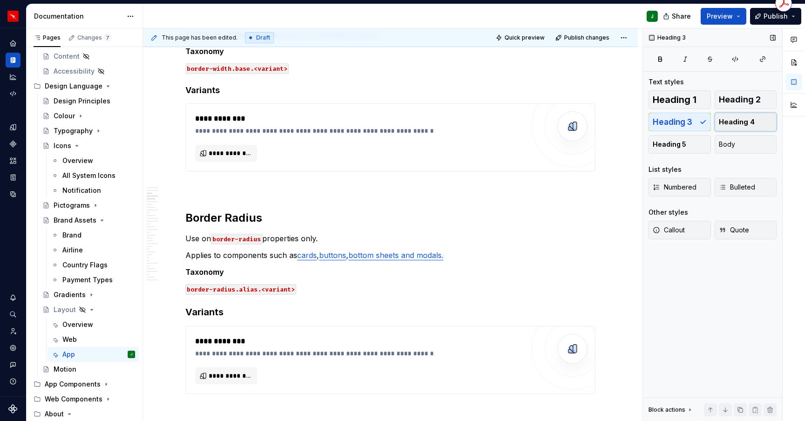
click at [734, 118] on span "Heading 4" at bounding box center [736, 121] width 36 height 9
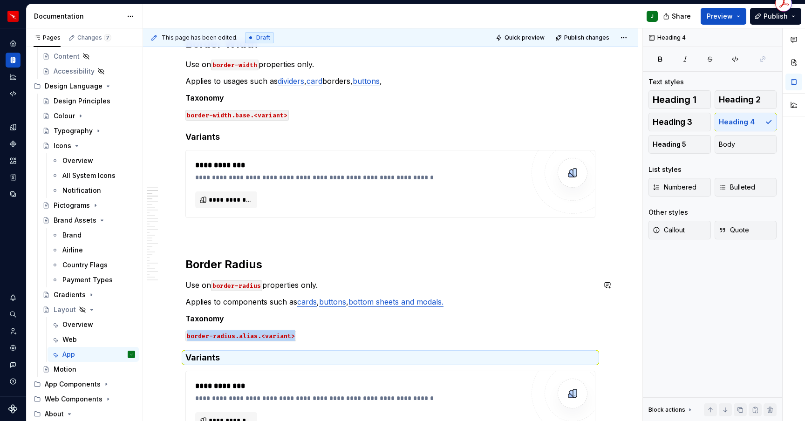
scroll to position [278, 0]
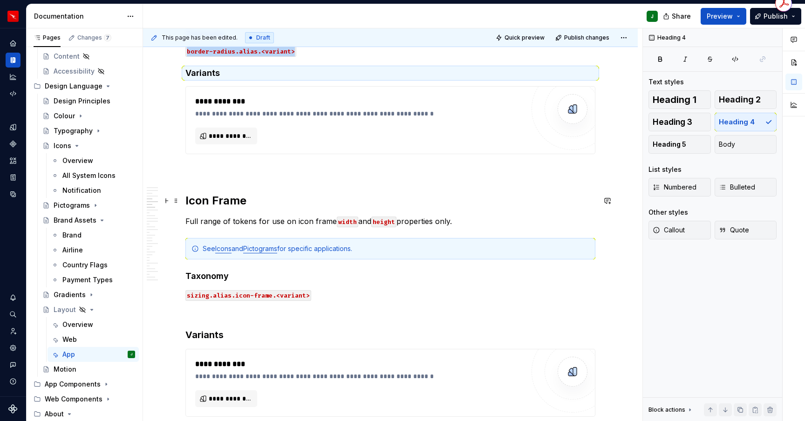
click at [227, 204] on h2 "Icon Frame" at bounding box center [390, 200] width 410 height 15
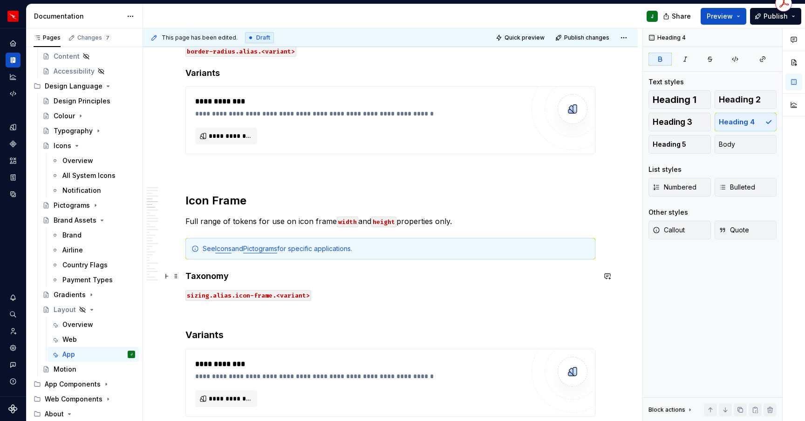
click at [214, 276] on strong "Taxonomy" at bounding box center [206, 276] width 43 height 10
drag, startPoint x: 734, startPoint y: 146, endPoint x: 285, endPoint y: 265, distance: 464.0
click at [734, 146] on button "Body" at bounding box center [745, 144] width 62 height 19
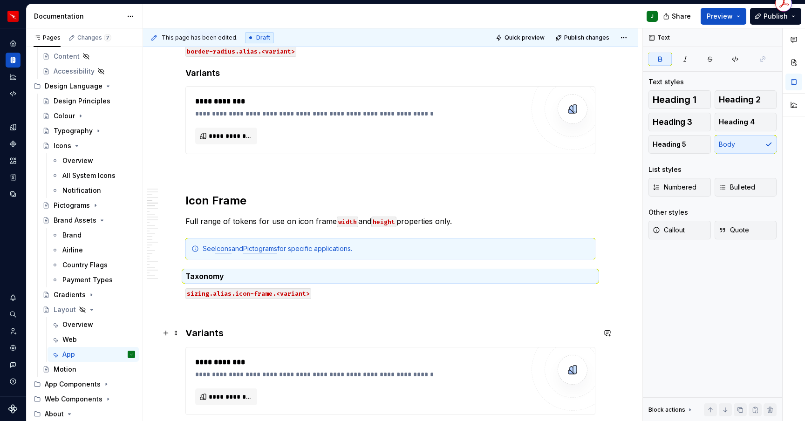
click at [190, 333] on h3 "Variants" at bounding box center [390, 332] width 410 height 13
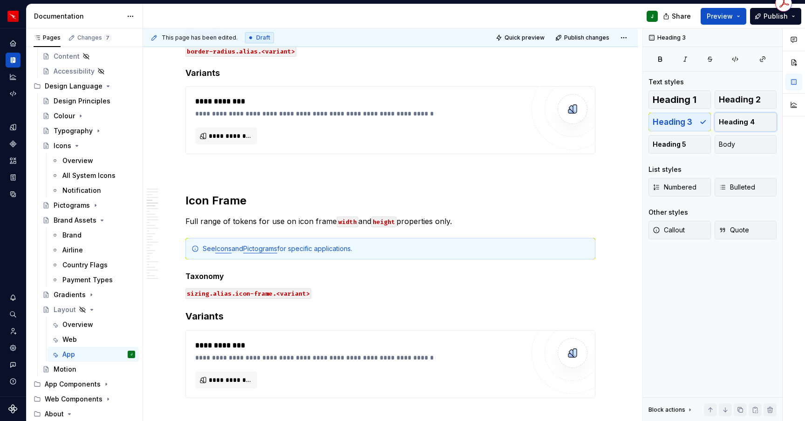
drag, startPoint x: 740, startPoint y: 122, endPoint x: 183, endPoint y: 208, distance: 563.4
click at [740, 122] on span "Heading 4" at bounding box center [736, 121] width 36 height 9
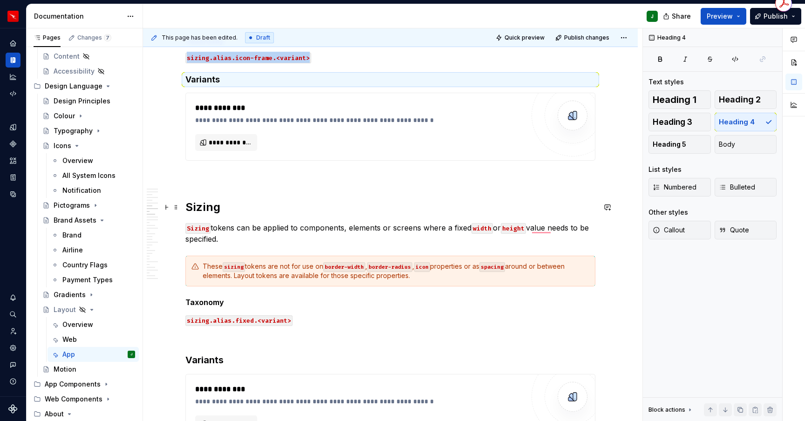
click at [208, 205] on h2 "Sizing" at bounding box center [390, 207] width 410 height 15
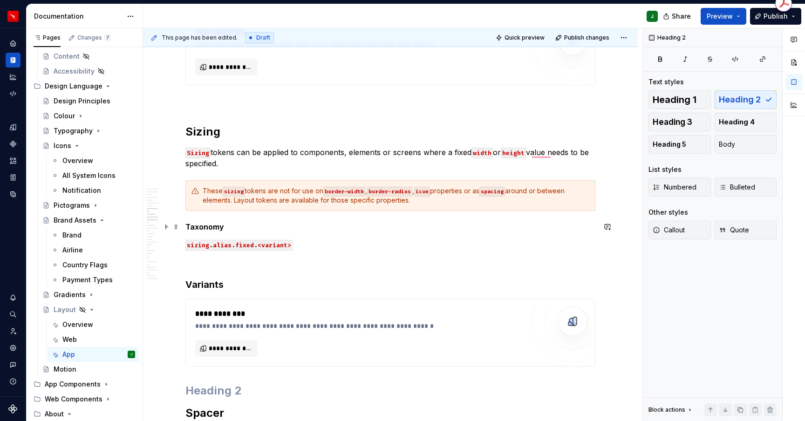
click at [204, 228] on strong "Taxonomy" at bounding box center [204, 226] width 39 height 9
click at [727, 142] on span "Body" at bounding box center [726, 144] width 16 height 9
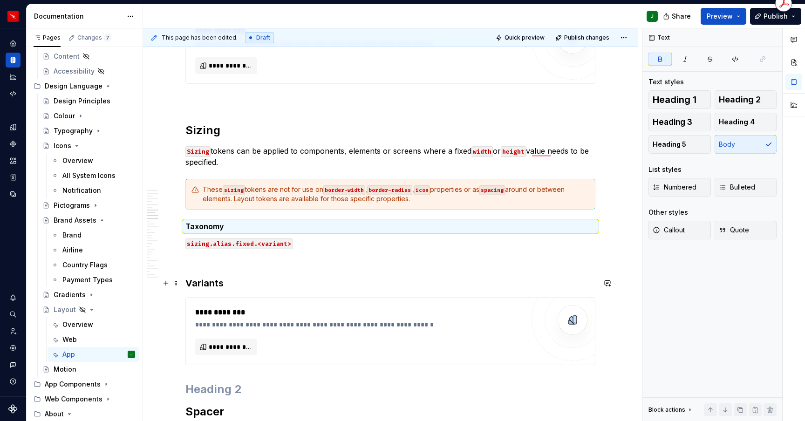
click at [188, 284] on h3 "Variants" at bounding box center [390, 283] width 410 height 13
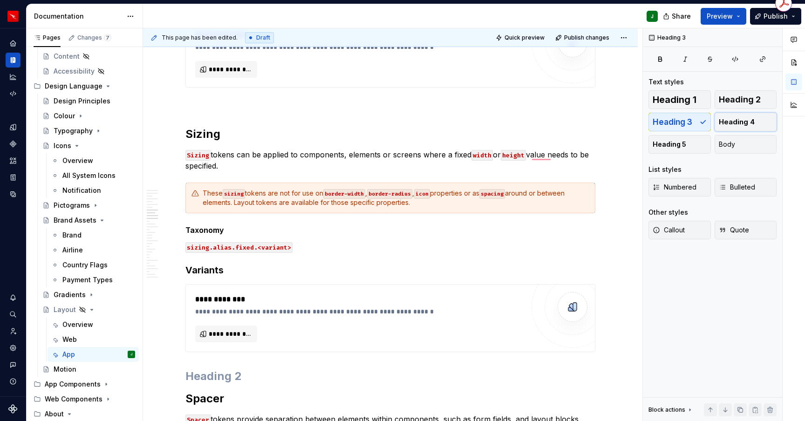
click at [744, 123] on span "Heading 4" at bounding box center [736, 121] width 36 height 9
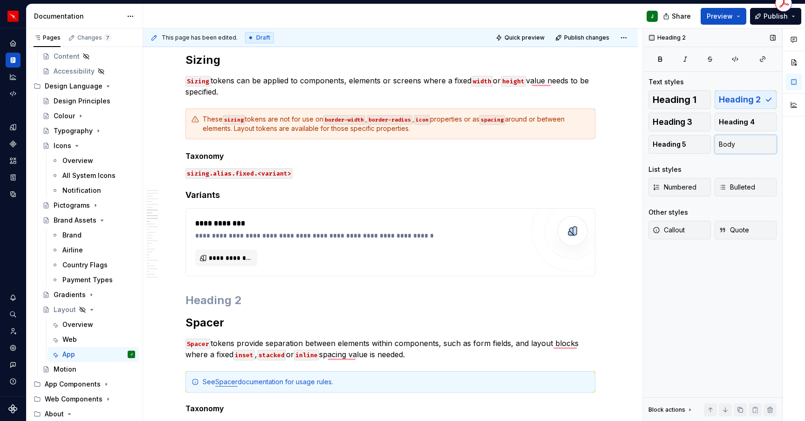
click at [729, 147] on span "Body" at bounding box center [726, 144] width 16 height 9
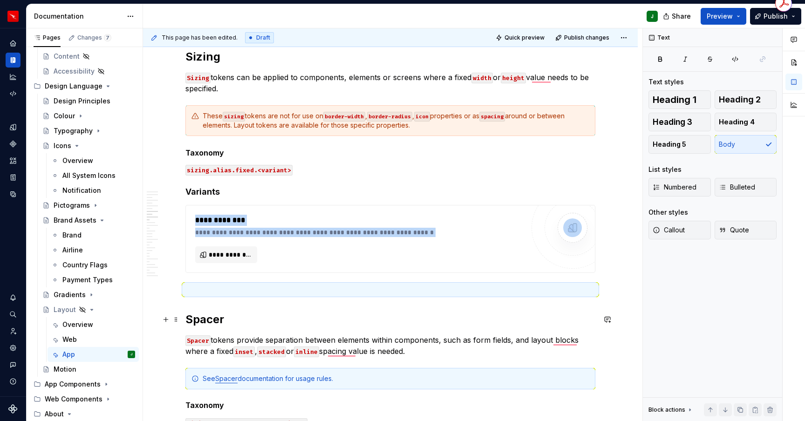
click at [202, 320] on h2 "Spacer" at bounding box center [390, 319] width 410 height 15
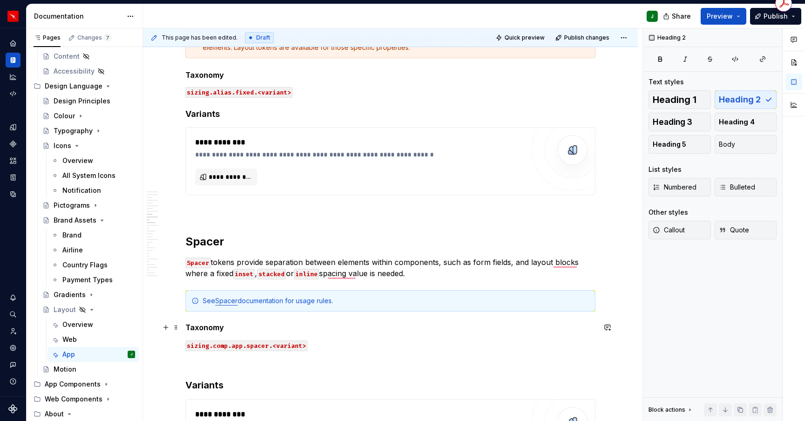
click at [202, 327] on strong "Taxonomy" at bounding box center [204, 327] width 39 height 9
drag, startPoint x: 724, startPoint y: 143, endPoint x: 650, endPoint y: 157, distance: 74.5
click at [723, 143] on span "Body" at bounding box center [726, 144] width 16 height 9
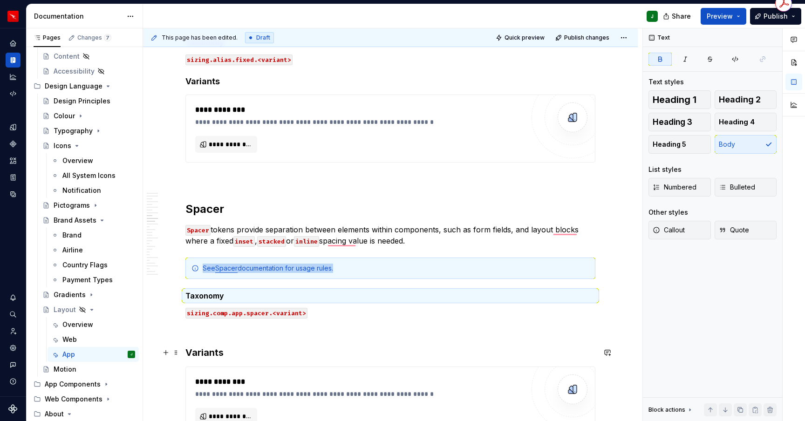
click at [189, 352] on h3 "Variants" at bounding box center [390, 352] width 410 height 13
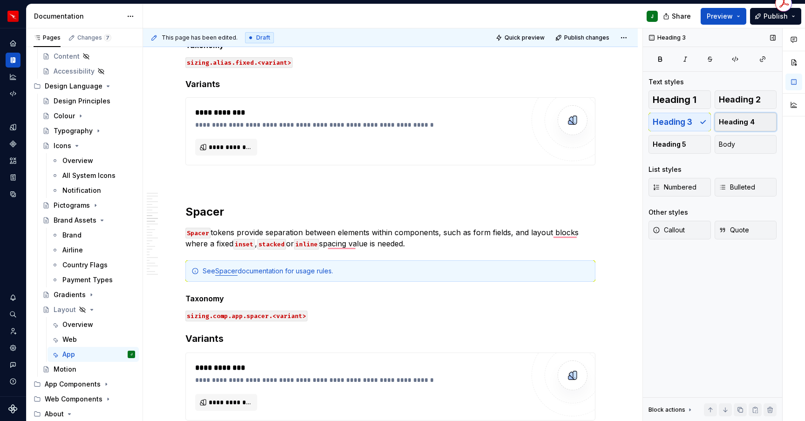
click at [739, 120] on span "Heading 4" at bounding box center [736, 121] width 36 height 9
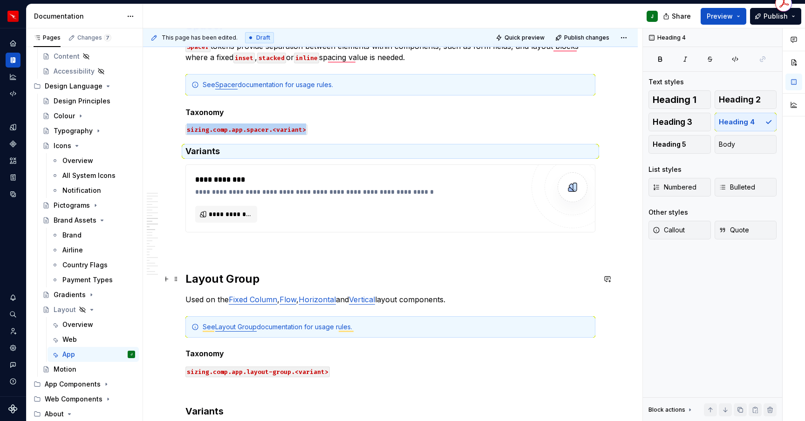
drag, startPoint x: 200, startPoint y: 282, endPoint x: 195, endPoint y: 281, distance: 5.2
click at [200, 282] on h2 "Layout Group" at bounding box center [390, 278] width 410 height 15
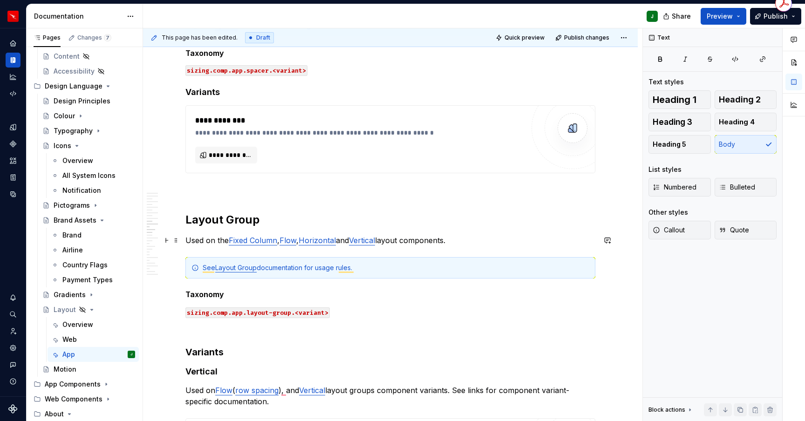
click at [343, 241] on p "Used on the Fixed Column , Flow , Horizontal and Vertical layout components." at bounding box center [390, 240] width 410 height 11
click at [204, 293] on strong "Taxonomy" at bounding box center [204, 294] width 39 height 9
click at [735, 143] on button "Body" at bounding box center [745, 144] width 62 height 19
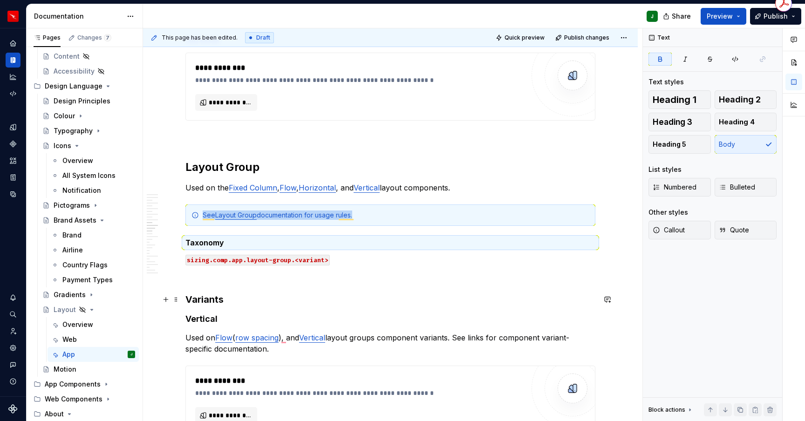
click at [188, 298] on h3 "Variants" at bounding box center [390, 299] width 410 height 13
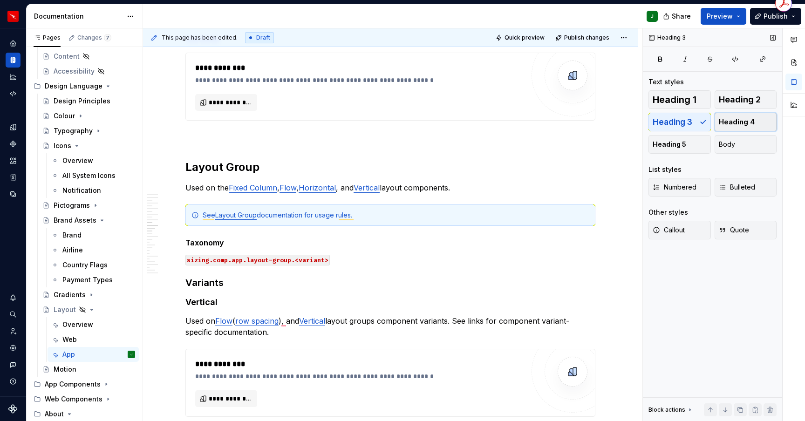
click at [742, 123] on span "Heading 4" at bounding box center [736, 121] width 36 height 9
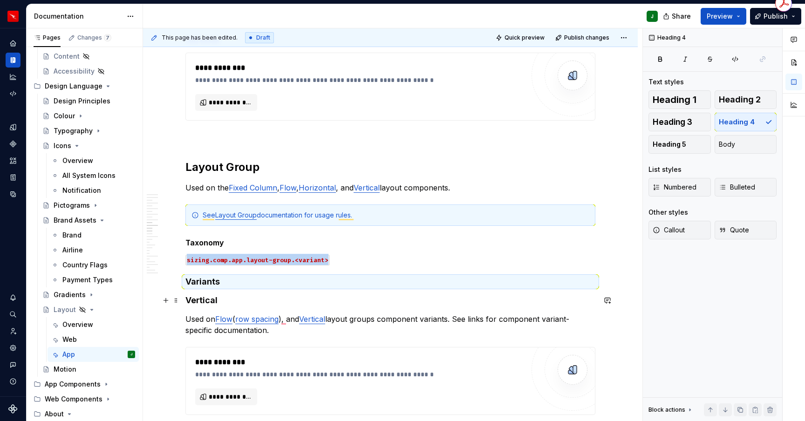
click at [210, 301] on h4 "Vertical" at bounding box center [390, 300] width 410 height 11
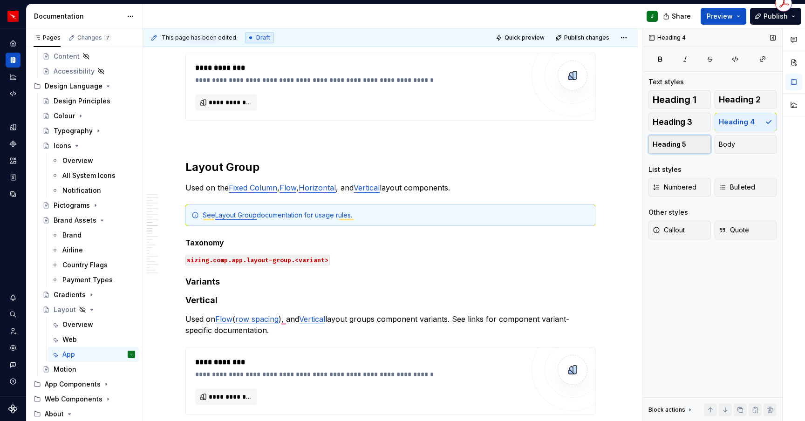
click at [677, 146] on span "Heading 5" at bounding box center [669, 144] width 34 height 9
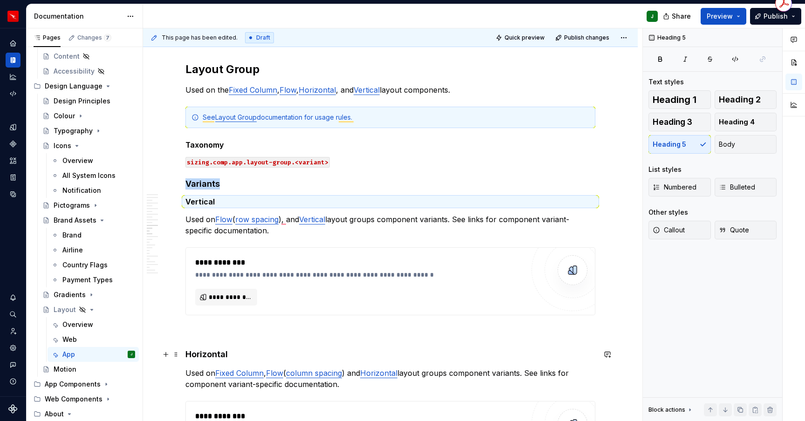
click at [208, 352] on h4 "Horizontal" at bounding box center [390, 354] width 410 height 11
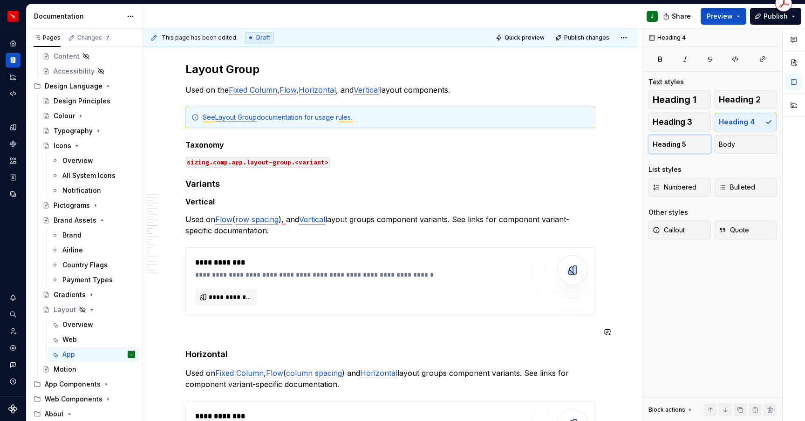
click at [671, 146] on span "Heading 5" at bounding box center [669, 144] width 34 height 9
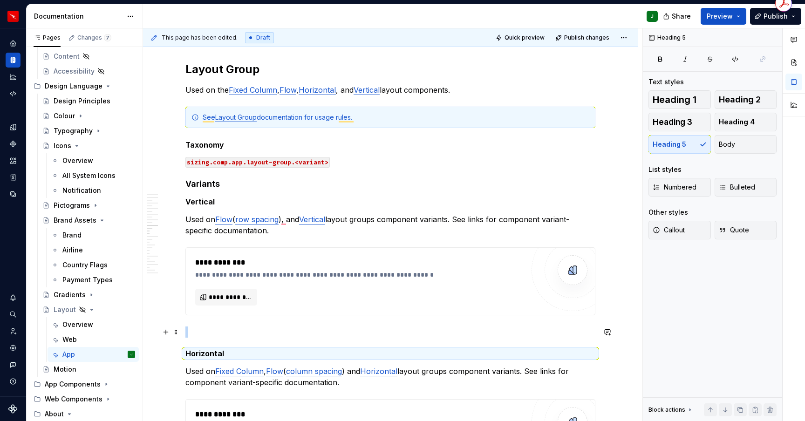
click at [199, 331] on p "To enrich screen reader interactions, please activate Accessibility in Grammarl…" at bounding box center [390, 331] width 410 height 11
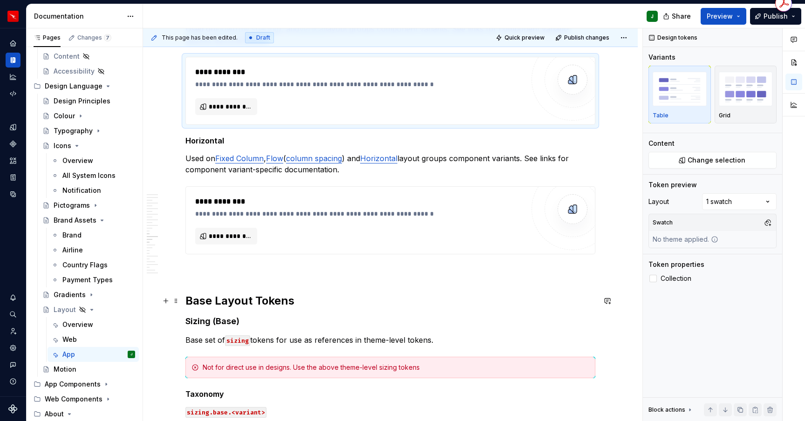
click at [215, 302] on h2 "Base Layout Tokens" at bounding box center [390, 300] width 410 height 15
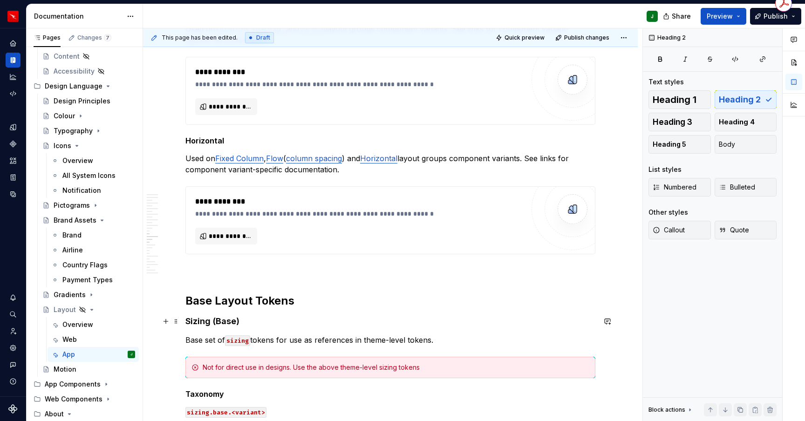
click at [213, 325] on h4 "Sizing (Base)" at bounding box center [390, 321] width 410 height 11
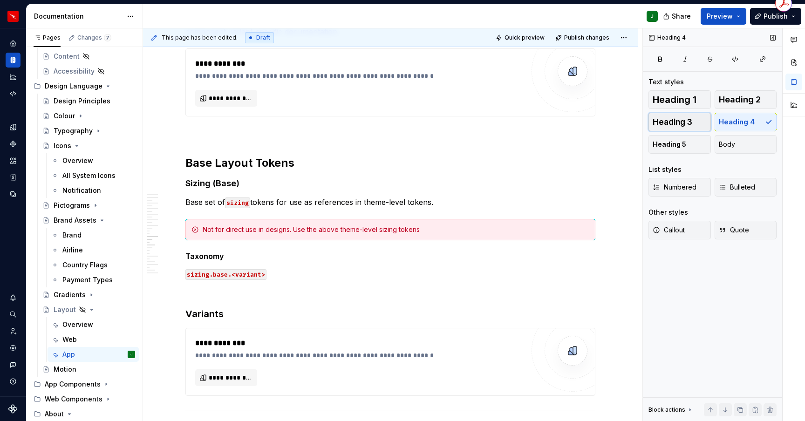
click at [677, 121] on span "Heading 3" at bounding box center [672, 121] width 40 height 9
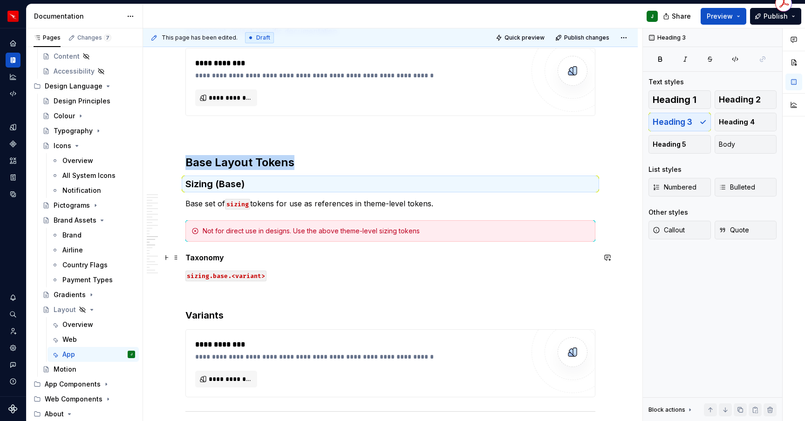
click at [212, 255] on strong "Taxonomy" at bounding box center [204, 257] width 39 height 9
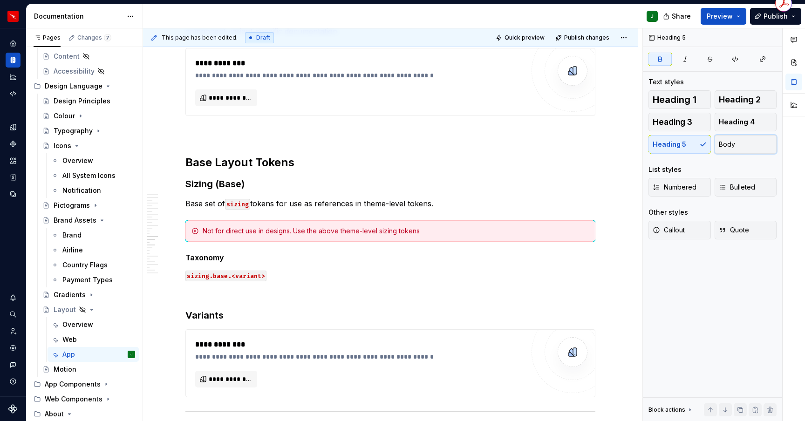
drag, startPoint x: 729, startPoint y: 143, endPoint x: 247, endPoint y: 250, distance: 493.5
click at [729, 143] on span "Body" at bounding box center [726, 144] width 16 height 9
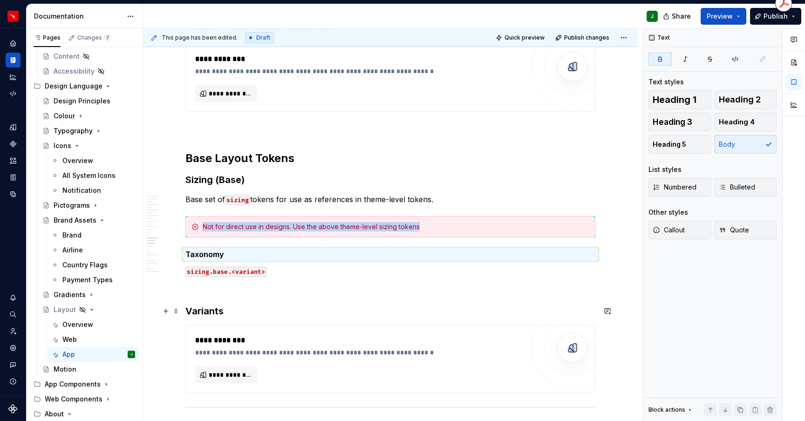
click at [189, 310] on h3 "Variants" at bounding box center [390, 311] width 410 height 13
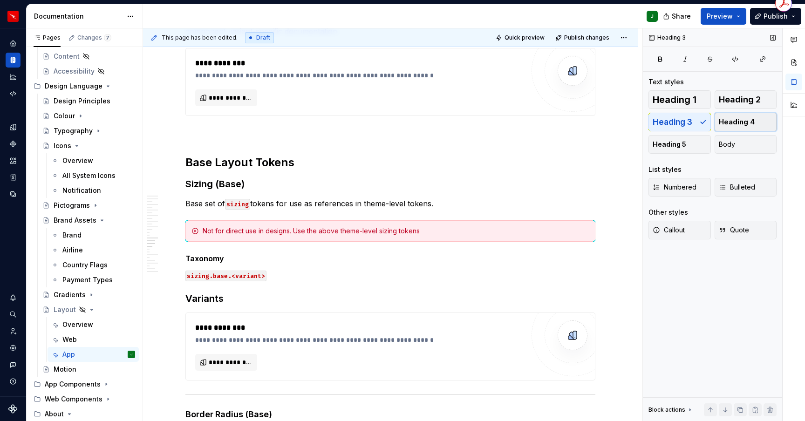
click at [739, 122] on span "Heading 4" at bounding box center [736, 121] width 36 height 9
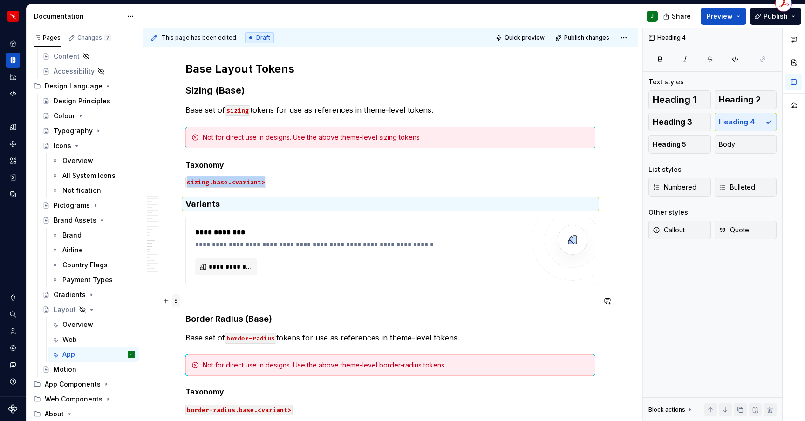
click at [177, 302] on span at bounding box center [175, 300] width 7 height 13
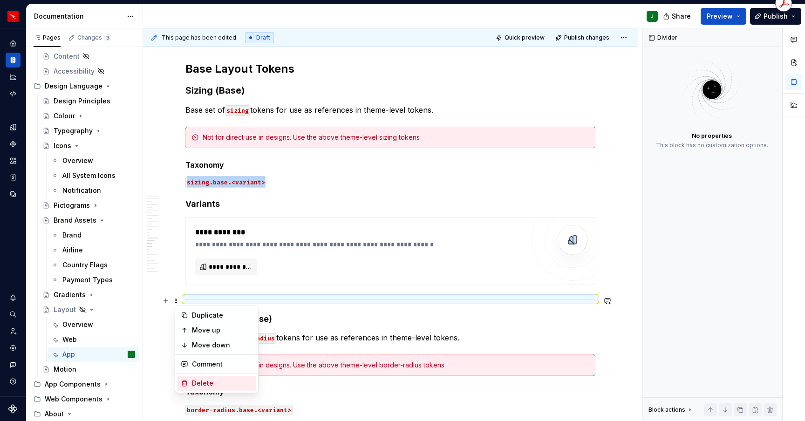
drag, startPoint x: 201, startPoint y: 385, endPoint x: 278, endPoint y: 286, distance: 125.4
click at [201, 385] on div "Delete" at bounding box center [222, 383] width 61 height 9
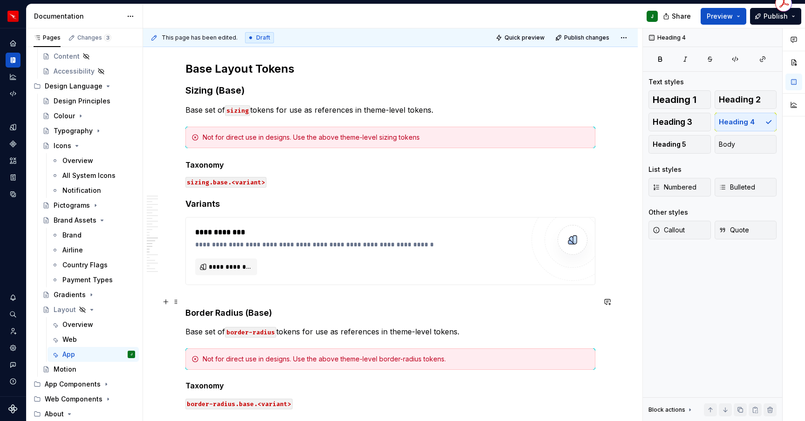
click at [198, 297] on h4 "Border Radius (Base)" at bounding box center [390, 307] width 410 height 22
click at [212, 312] on h4 "Border Radius (Base)" at bounding box center [390, 307] width 410 height 22
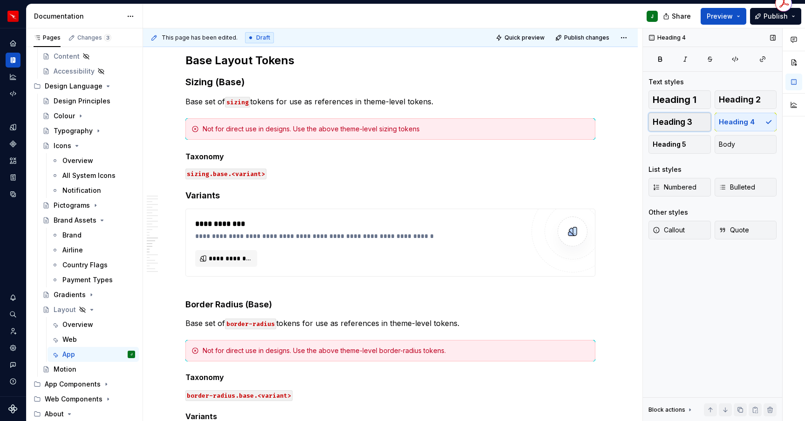
click at [683, 123] on span "Heading 3" at bounding box center [672, 121] width 40 height 9
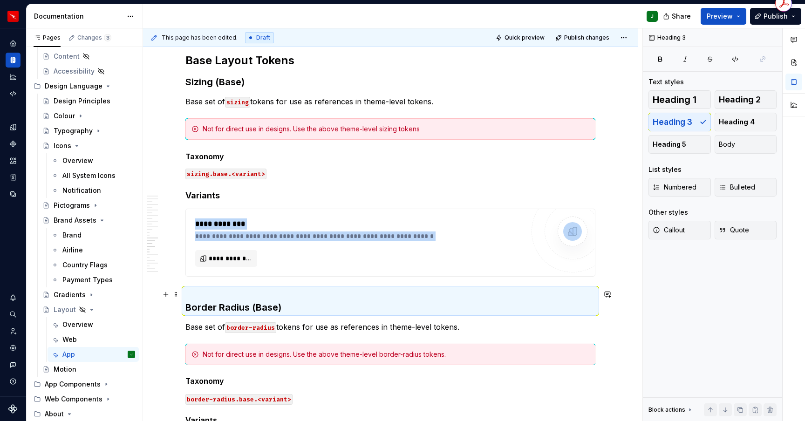
click at [199, 292] on h3 "Border Radius (Base)" at bounding box center [390, 301] width 410 height 26
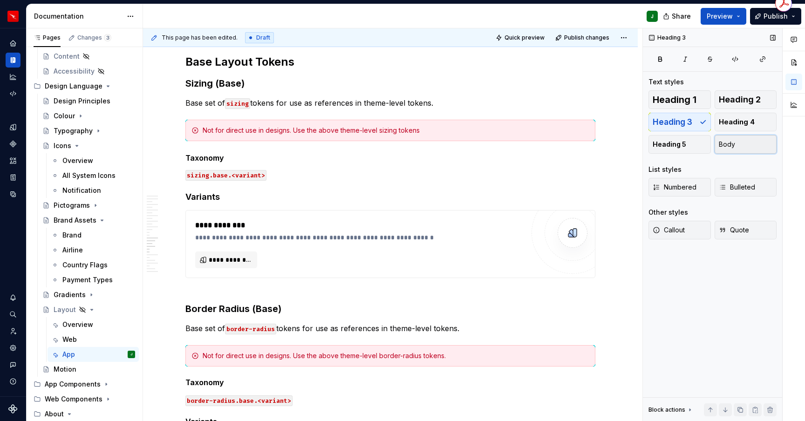
click at [736, 146] on button "Body" at bounding box center [745, 144] width 62 height 19
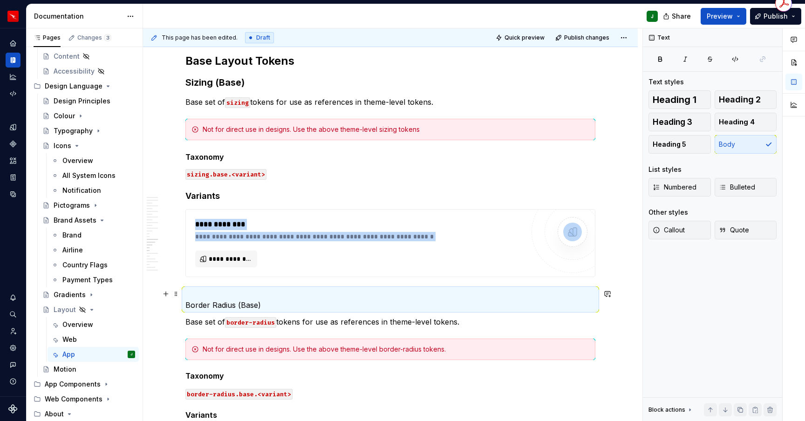
click at [203, 307] on p "Border Radius (Base)" at bounding box center [390, 299] width 410 height 22
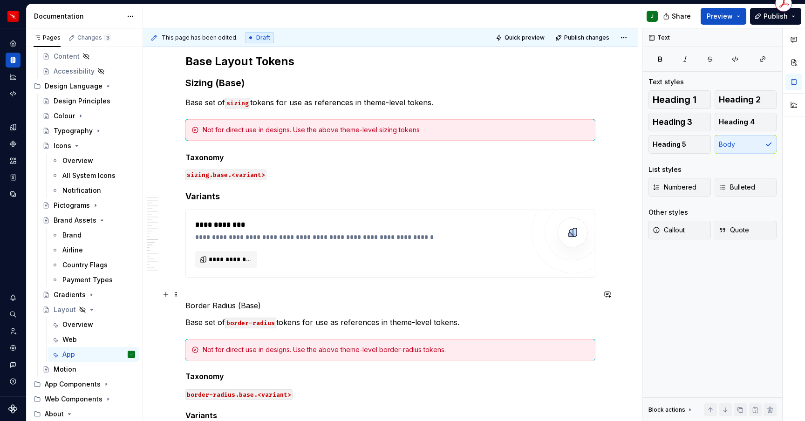
click at [188, 305] on p "Border Radius (Base)" at bounding box center [390, 300] width 410 height 22
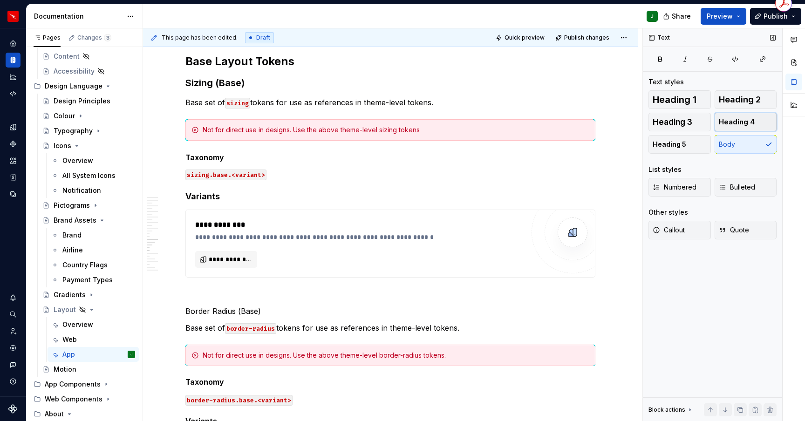
click at [739, 121] on span "Heading 4" at bounding box center [736, 121] width 36 height 9
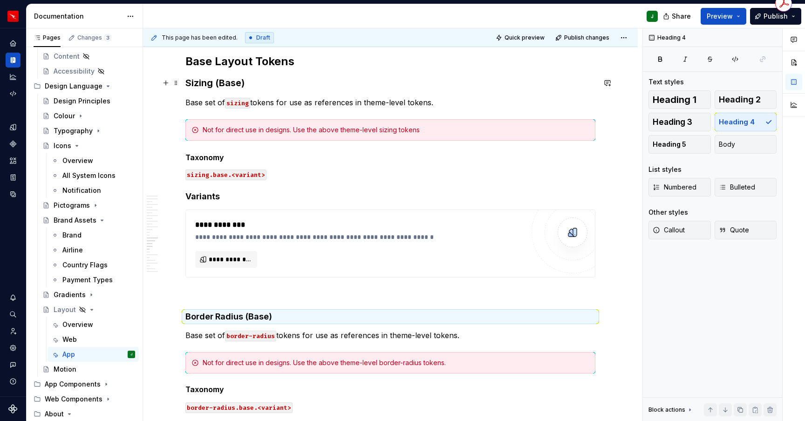
click at [219, 82] on h3 "Sizing (Base)" at bounding box center [390, 82] width 410 height 13
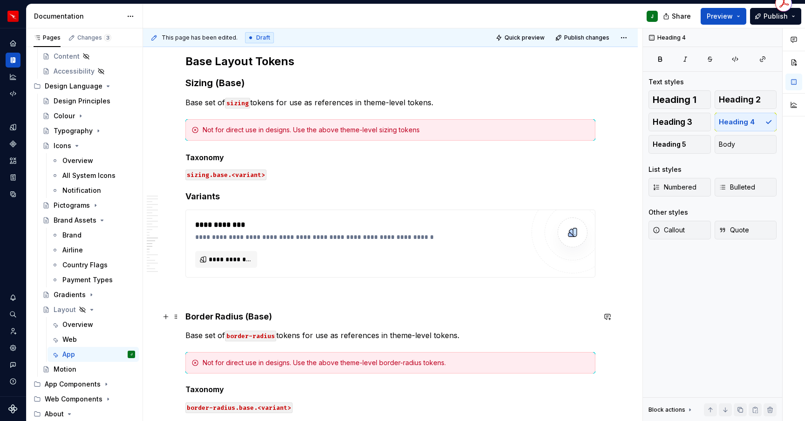
click at [210, 315] on h4 "Border Radius (Base)" at bounding box center [390, 316] width 410 height 11
click at [688, 121] on span "Heading 3" at bounding box center [672, 121] width 40 height 9
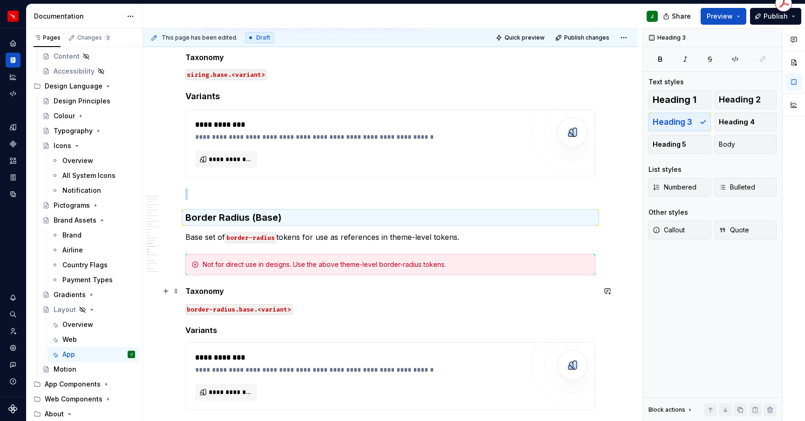
click at [206, 293] on h5 "Taxonomy" at bounding box center [390, 290] width 410 height 9
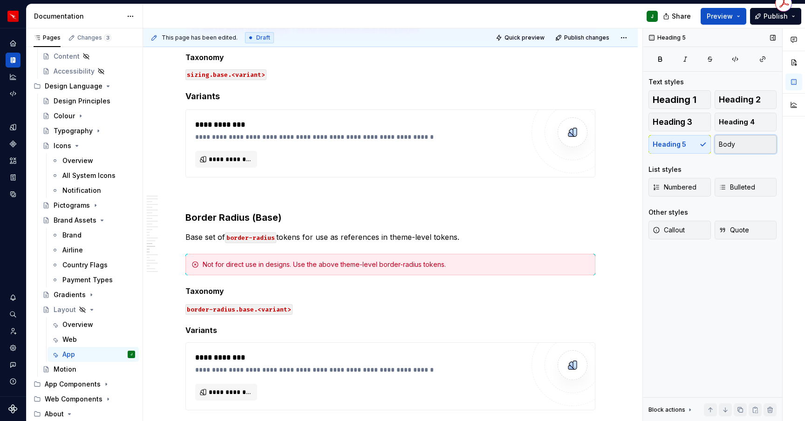
click at [747, 147] on button "Body" at bounding box center [745, 144] width 62 height 19
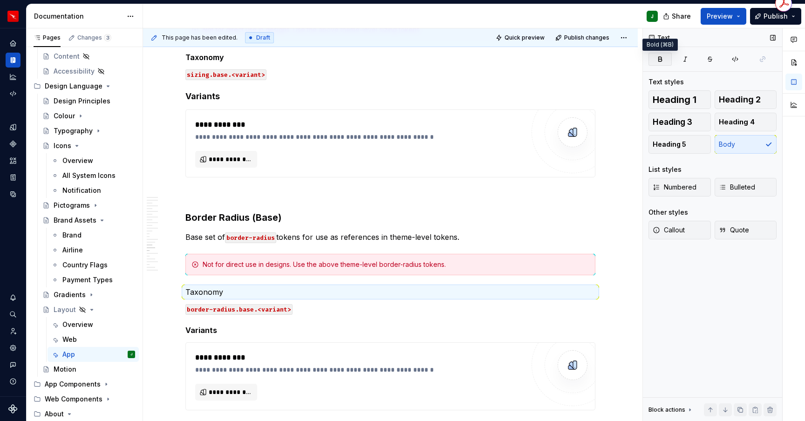
click at [659, 58] on icon "button" at bounding box center [659, 58] width 7 height 7
click at [206, 330] on h5 "Variants" at bounding box center [390, 329] width 410 height 9
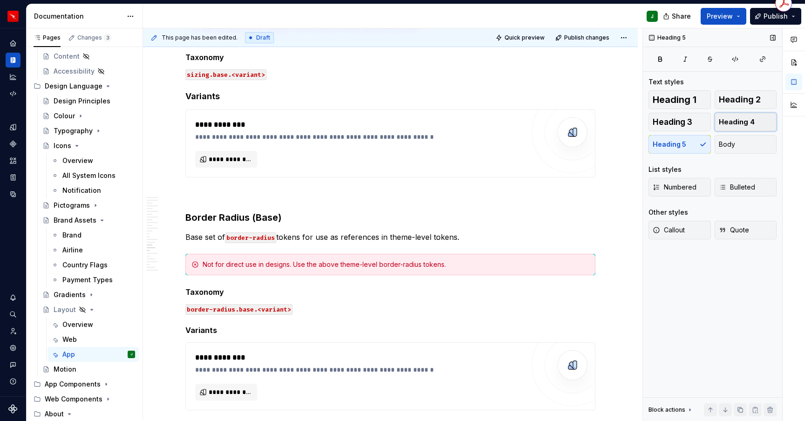
click at [745, 120] on span "Heading 4" at bounding box center [736, 121] width 36 height 9
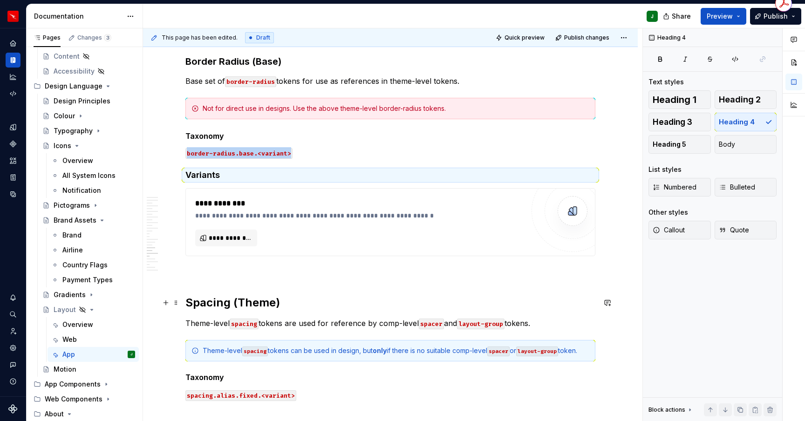
click at [203, 302] on h2 "Spacing (Theme)" at bounding box center [390, 302] width 410 height 15
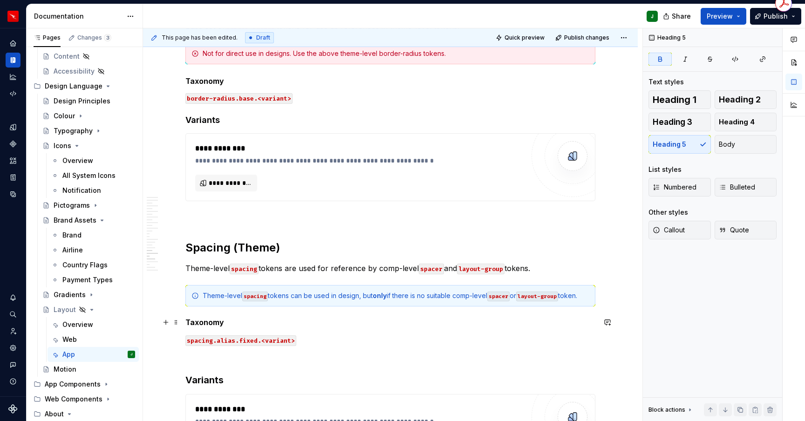
click at [203, 325] on strong "Taxonomy" at bounding box center [204, 322] width 39 height 9
drag, startPoint x: 732, startPoint y: 148, endPoint x: 683, endPoint y: 100, distance: 68.5
click at [732, 148] on span "Body" at bounding box center [726, 144] width 16 height 9
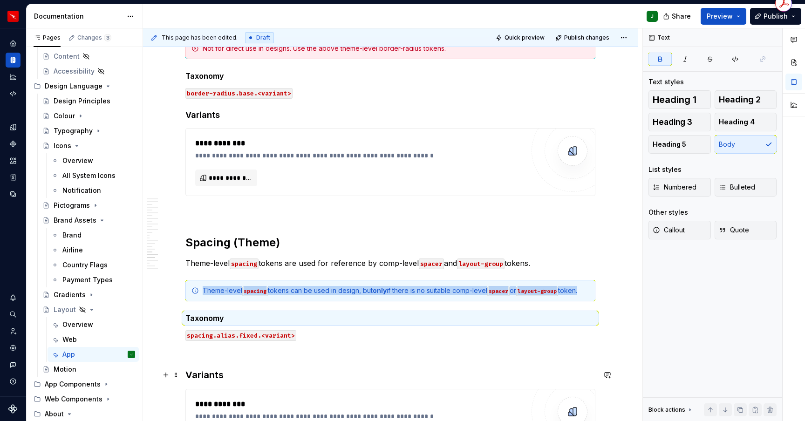
click at [190, 373] on h3 "Variants" at bounding box center [390, 374] width 410 height 13
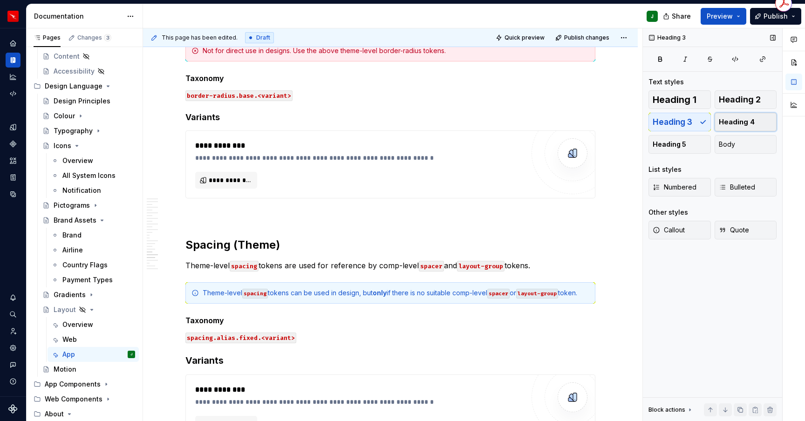
click at [739, 121] on span "Heading 4" at bounding box center [736, 121] width 36 height 9
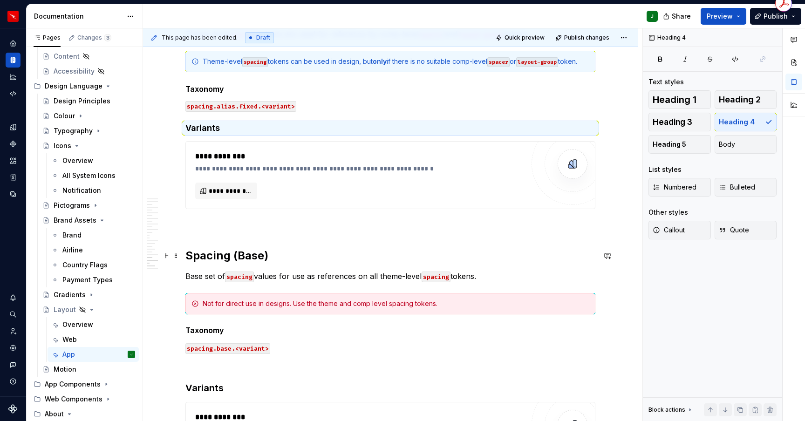
click at [204, 257] on h2 "Spacing (Base)" at bounding box center [390, 255] width 410 height 15
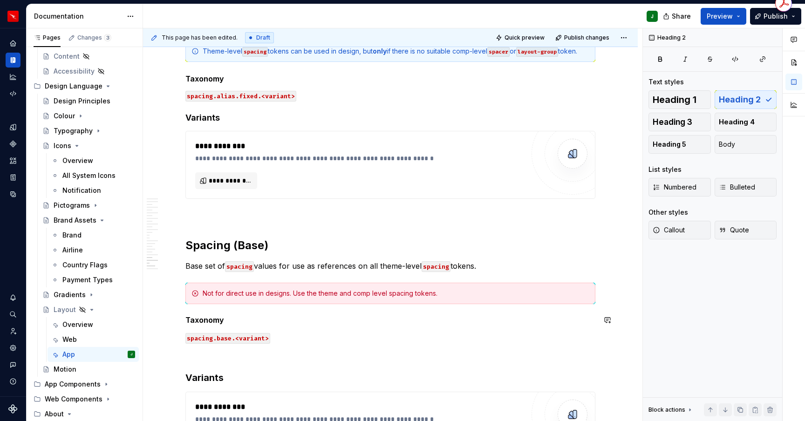
click at [204, 321] on strong "Taxonomy" at bounding box center [204, 319] width 39 height 9
click at [744, 144] on button "Body" at bounding box center [745, 144] width 62 height 19
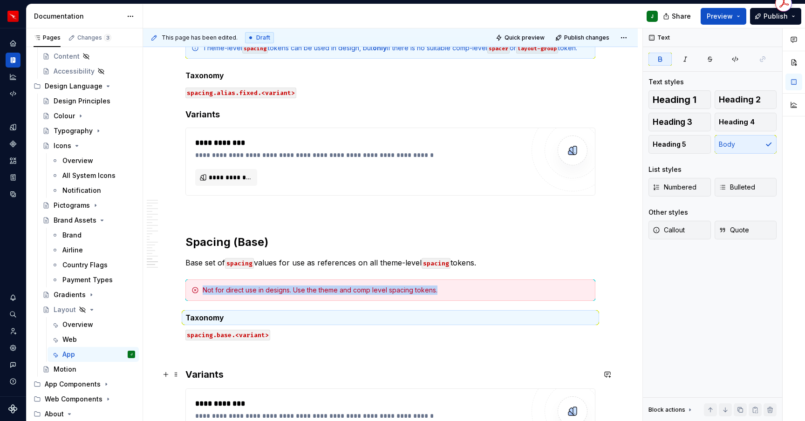
click at [188, 375] on h3 "Variants" at bounding box center [390, 374] width 410 height 13
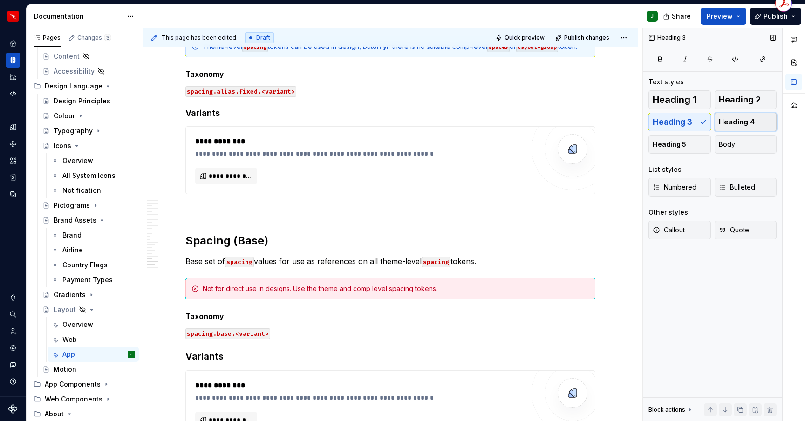
click at [755, 126] on button "Heading 4" at bounding box center [745, 122] width 62 height 19
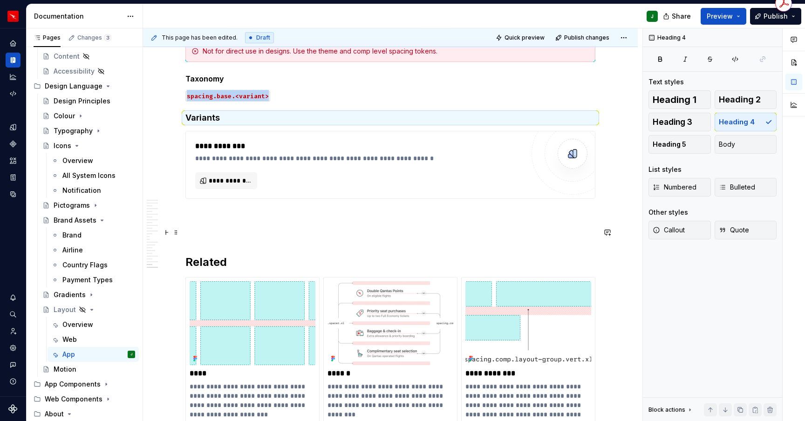
click at [194, 231] on p "To enrich screen reader interactions, please activate Accessibility in Grammarl…" at bounding box center [390, 232] width 410 height 11
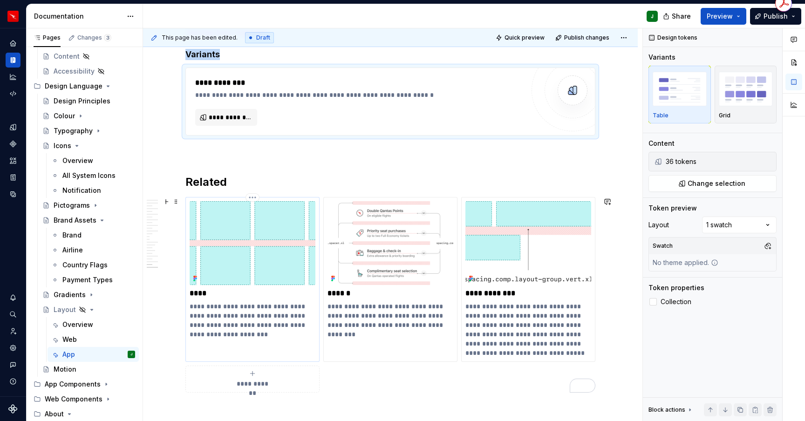
click at [315, 355] on div "**********" at bounding box center [252, 279] width 134 height 165
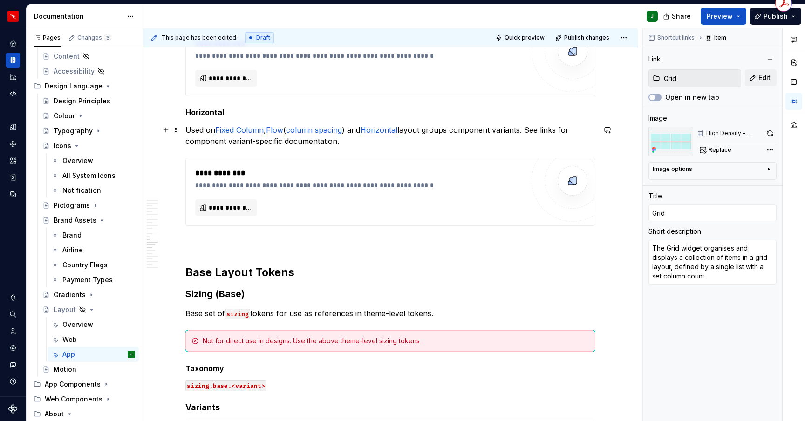
click at [353, 131] on p "Used on Fixed Column , Flow ( column spacing ) and Horizontal layout groups com…" at bounding box center [390, 135] width 410 height 22
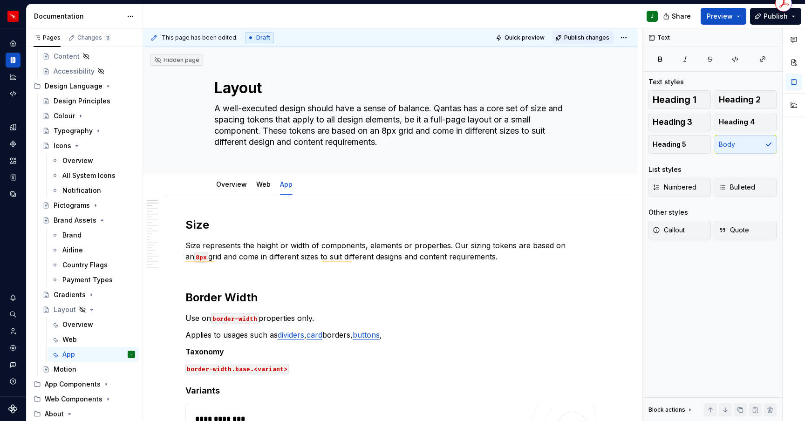
click at [590, 40] on span "Publish changes" at bounding box center [586, 37] width 45 height 7
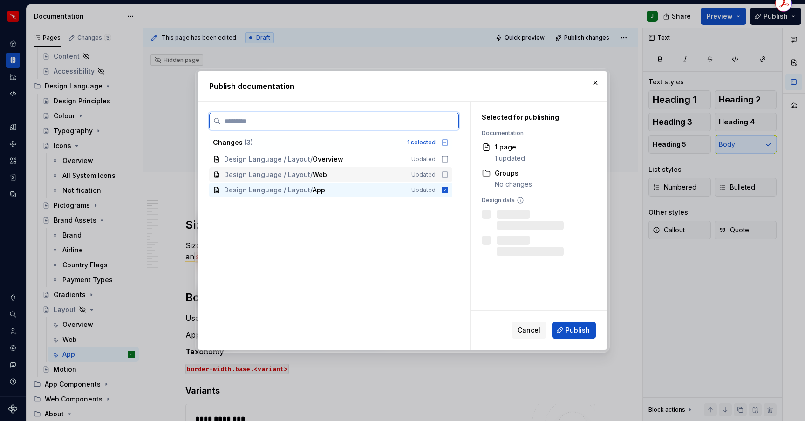
drag, startPoint x: 447, startPoint y: 174, endPoint x: 446, endPoint y: 165, distance: 8.9
click at [447, 174] on icon at bounding box center [444, 174] width 7 height 7
click at [446, 160] on icon at bounding box center [444, 159] width 7 height 7
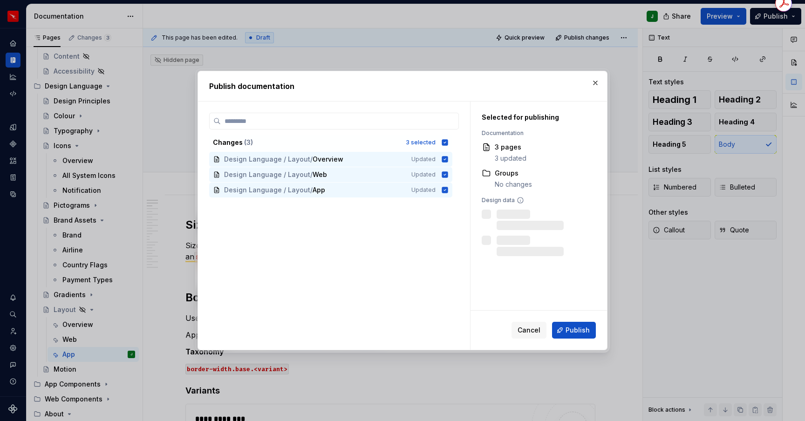
click at [576, 332] on span "Publish" at bounding box center [577, 329] width 24 height 9
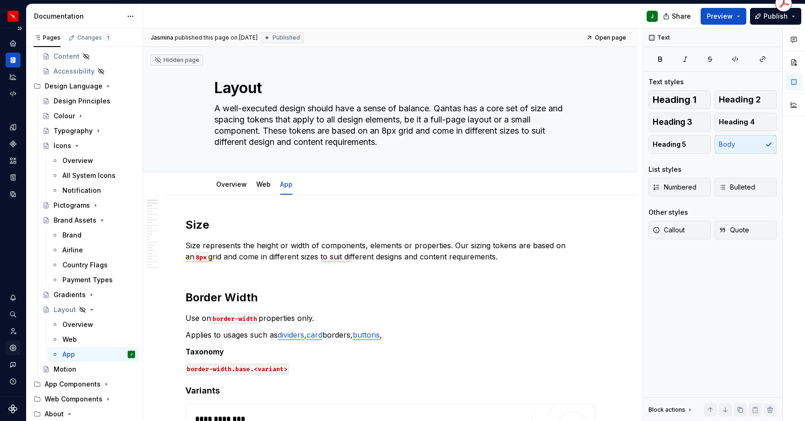
type textarea "*"
